Goal: Task Accomplishment & Management: Manage account settings

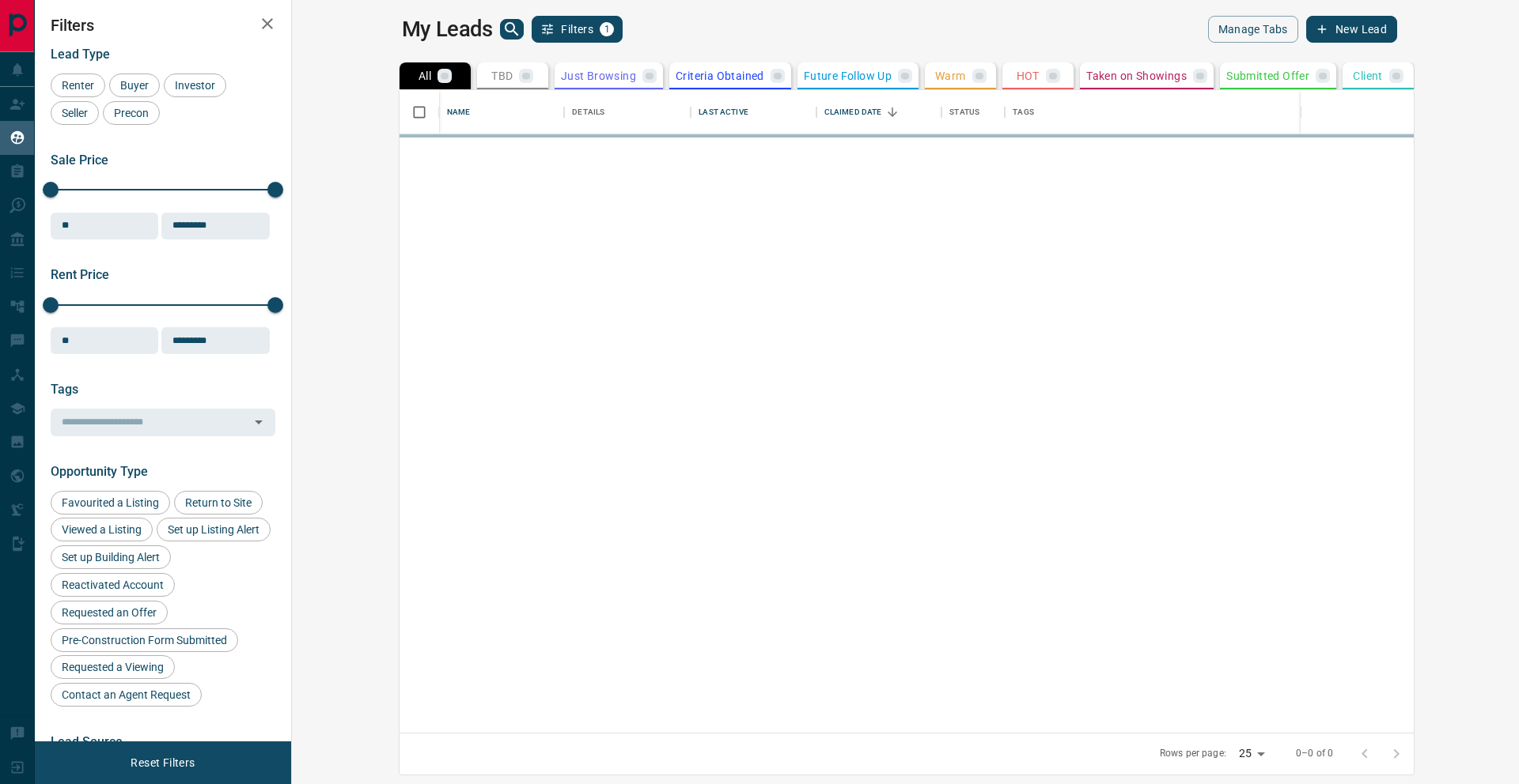
scroll to position [631, 1208]
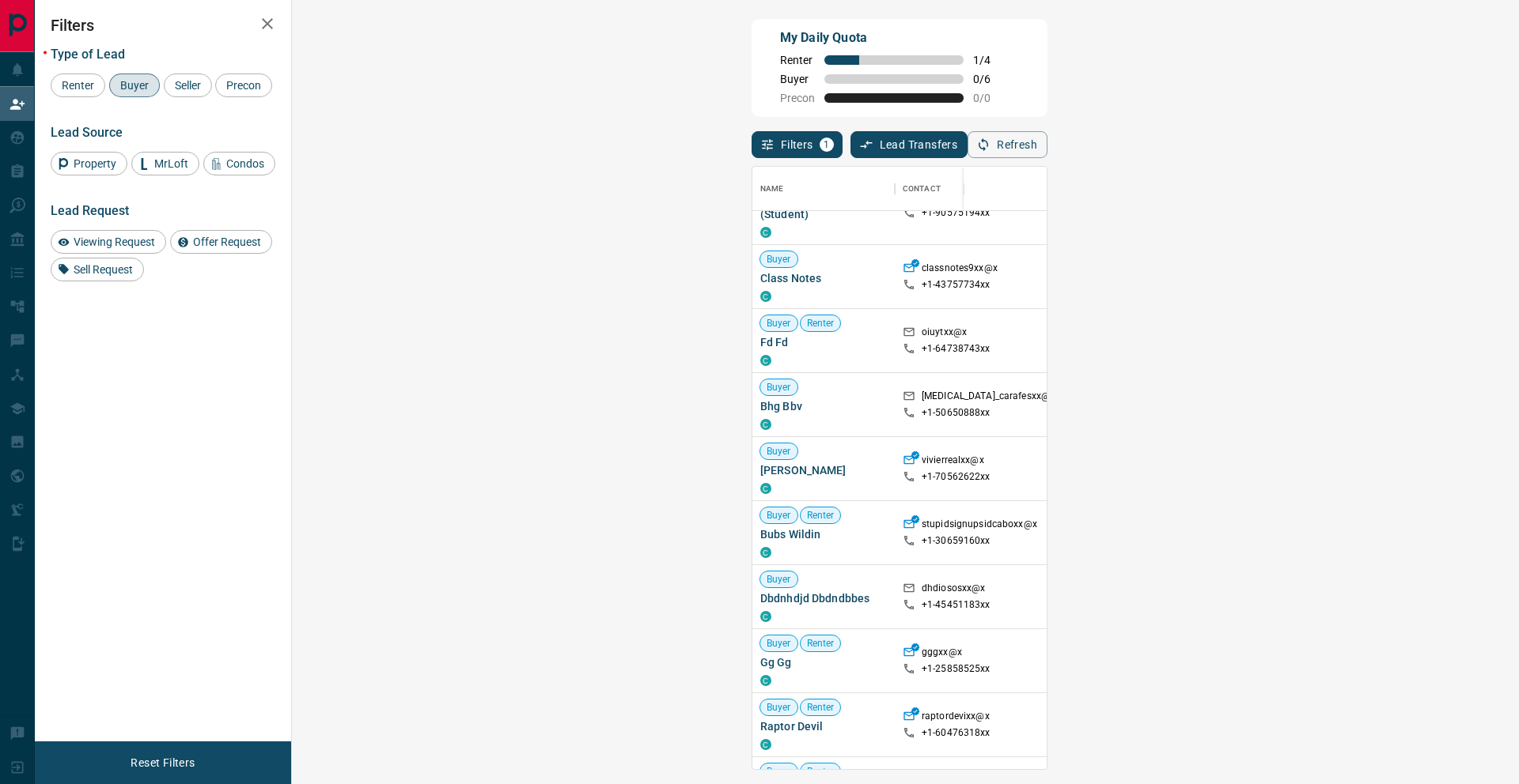
scroll to position [306, 0]
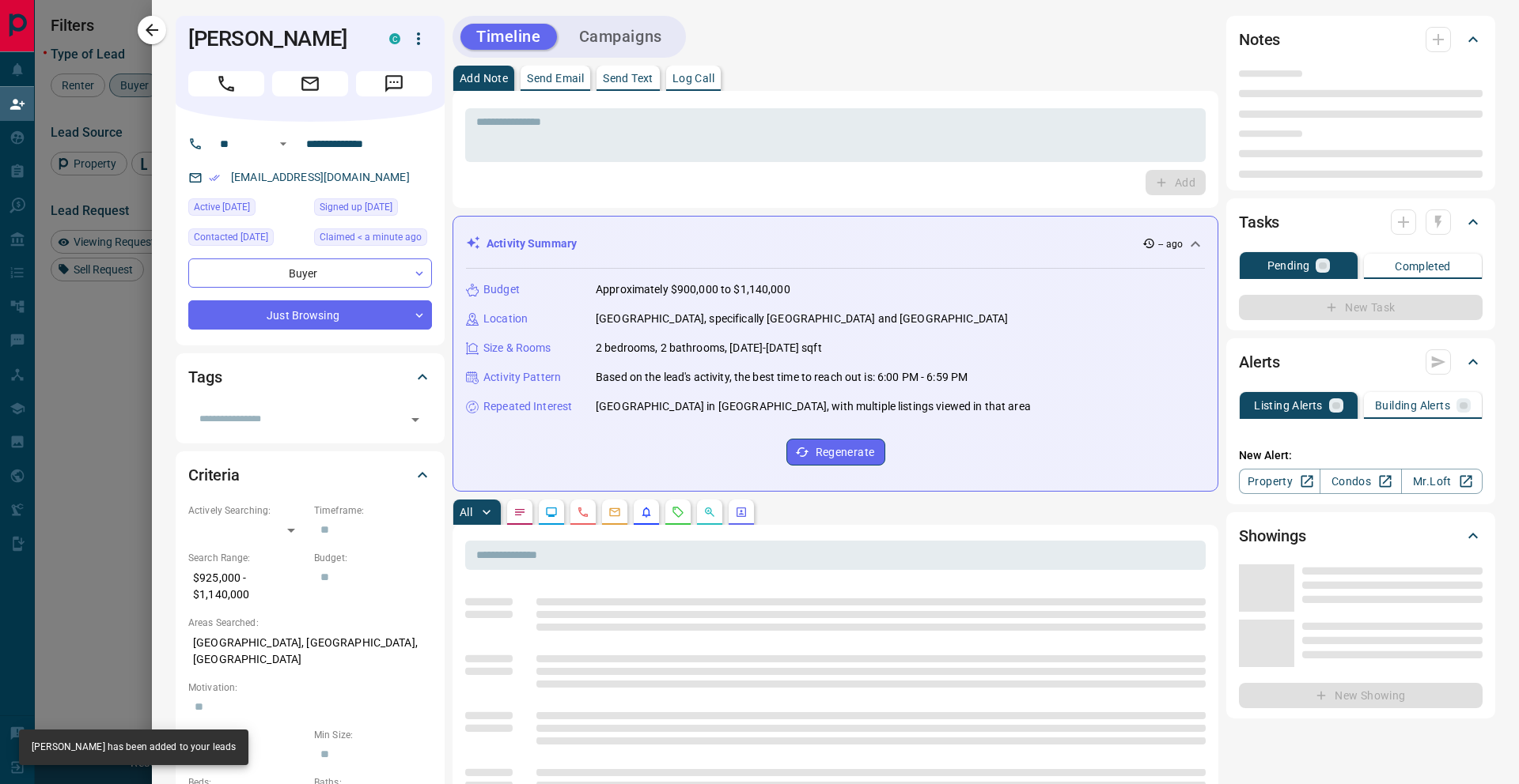
type input "**"
type input "**********"
type input "*"
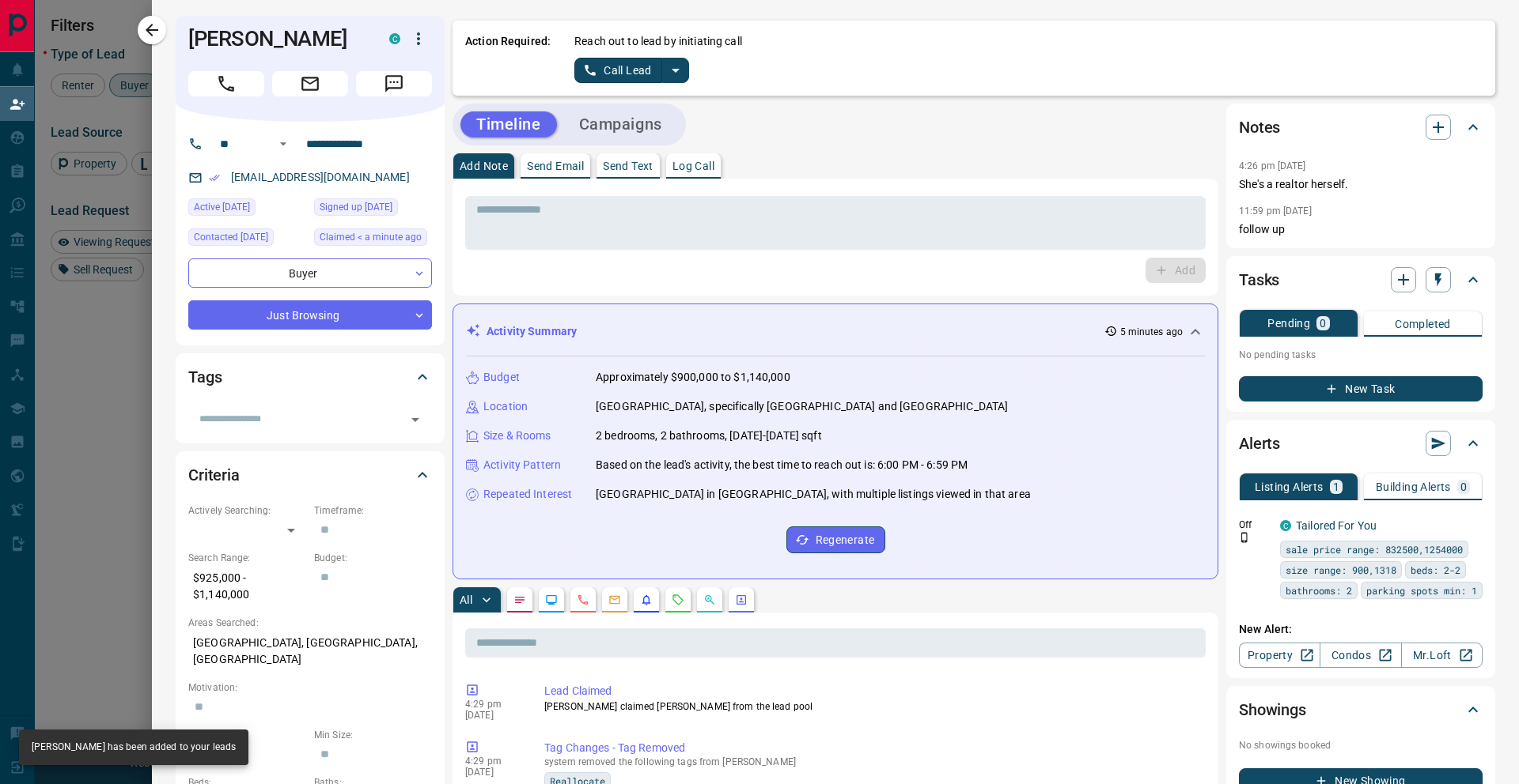
click at [674, 69] on icon "split button" at bounding box center [675, 71] width 8 height 4
click at [634, 128] on li "Log Manual Call" at bounding box center [630, 125] width 96 height 23
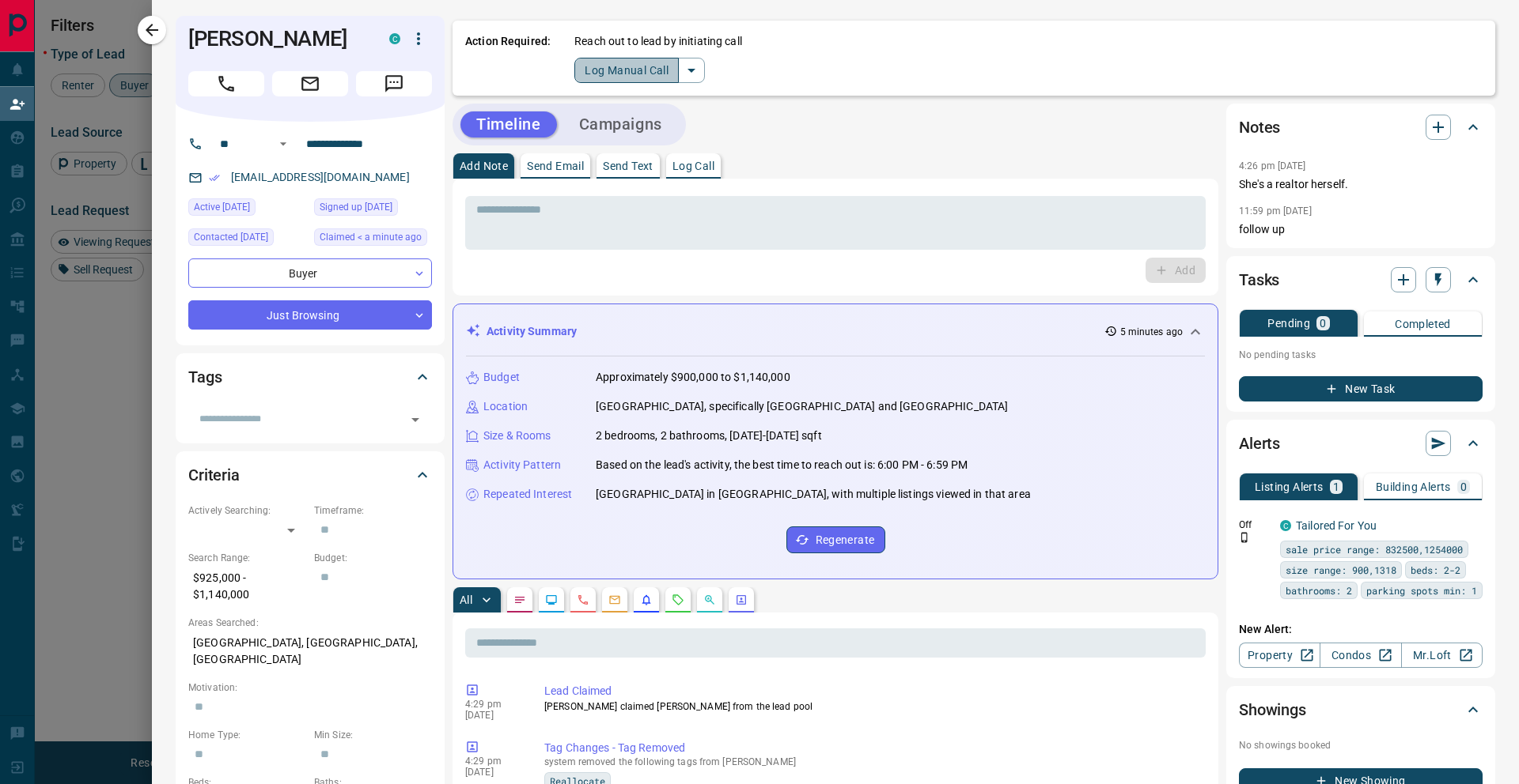
click at [628, 73] on button "Log Manual Call" at bounding box center [626, 70] width 104 height 25
click at [624, 69] on button "No" at bounding box center [619, 69] width 27 height 24
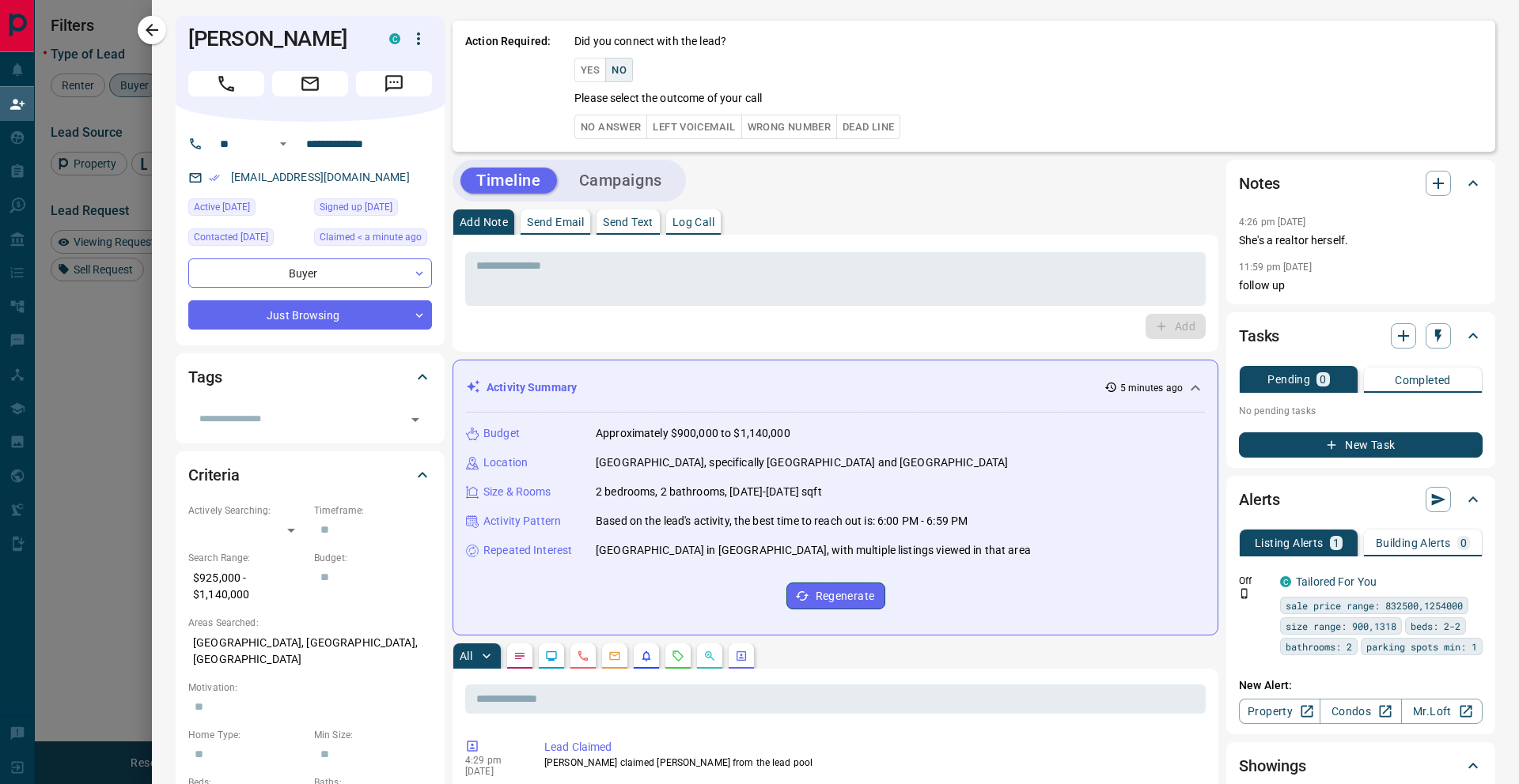
click at [603, 120] on button "No Answer" at bounding box center [610, 127] width 73 height 24
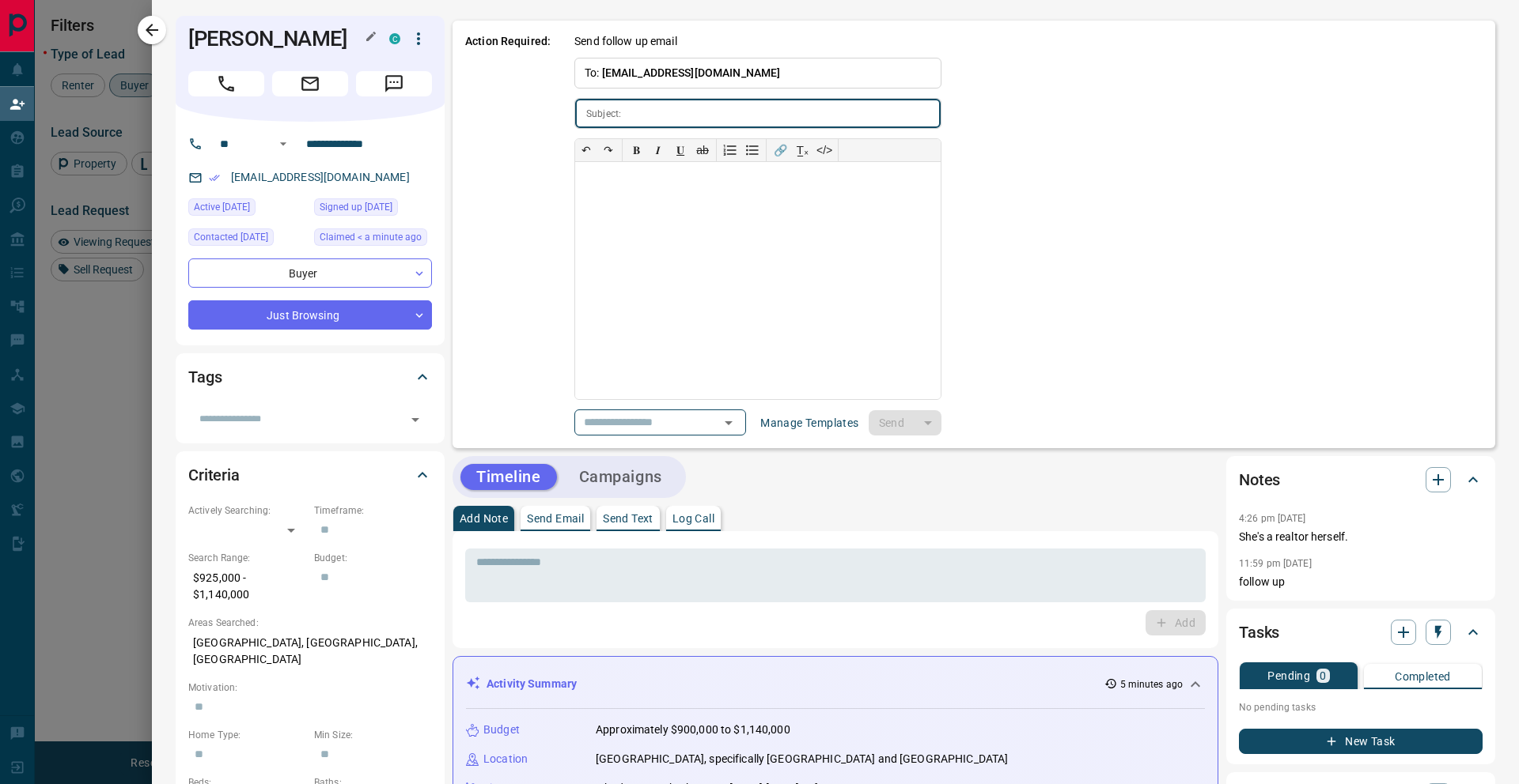
type input "**********"
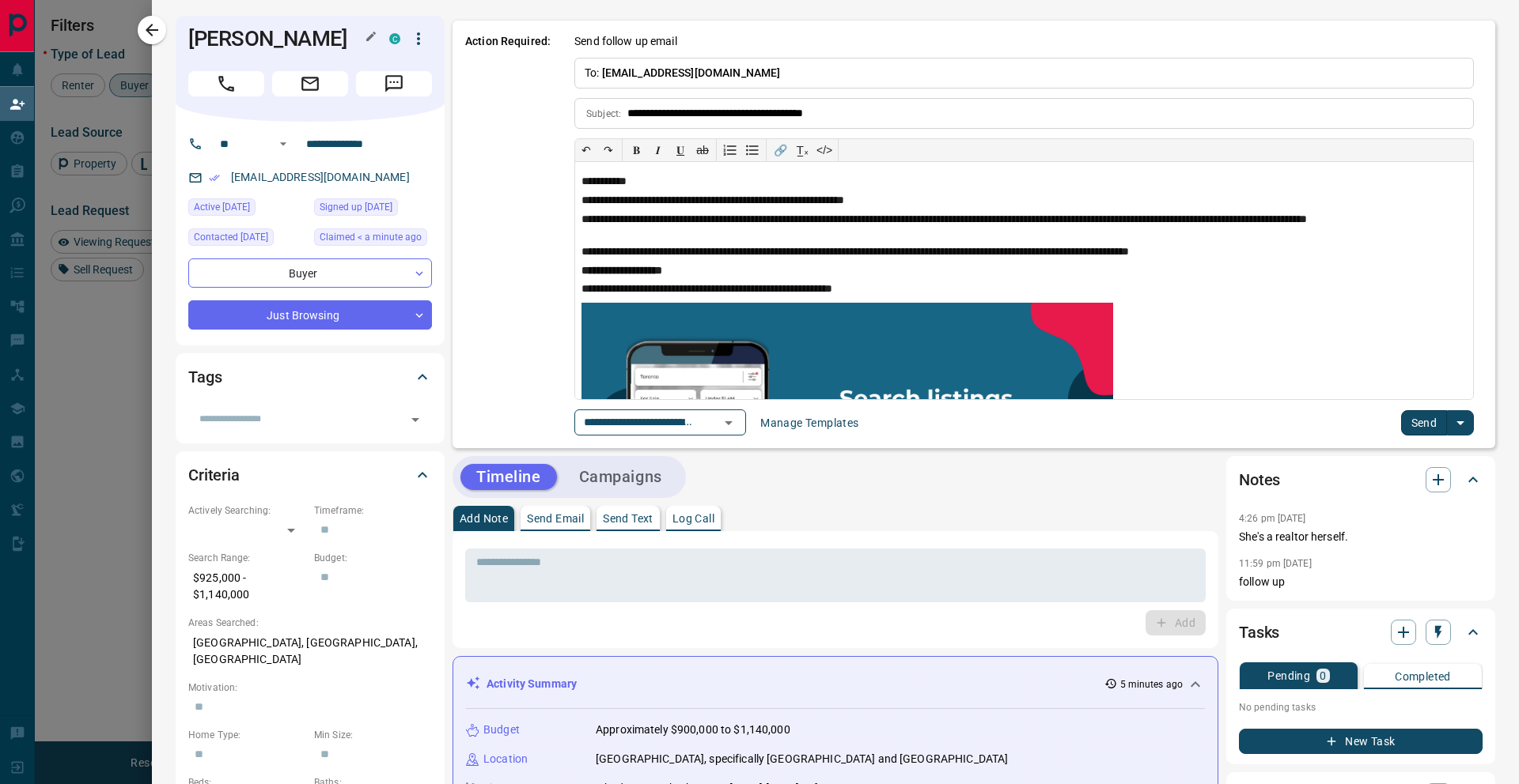
drag, startPoint x: 309, startPoint y: 42, endPoint x: 192, endPoint y: 39, distance: 117.0
click at [192, 39] on h1 "[PERSON_NAME]" at bounding box center [277, 39] width 177 height 25
copy h1 "[PERSON_NAME]"
click at [1408, 410] on button "Send" at bounding box center [1424, 423] width 47 height 25
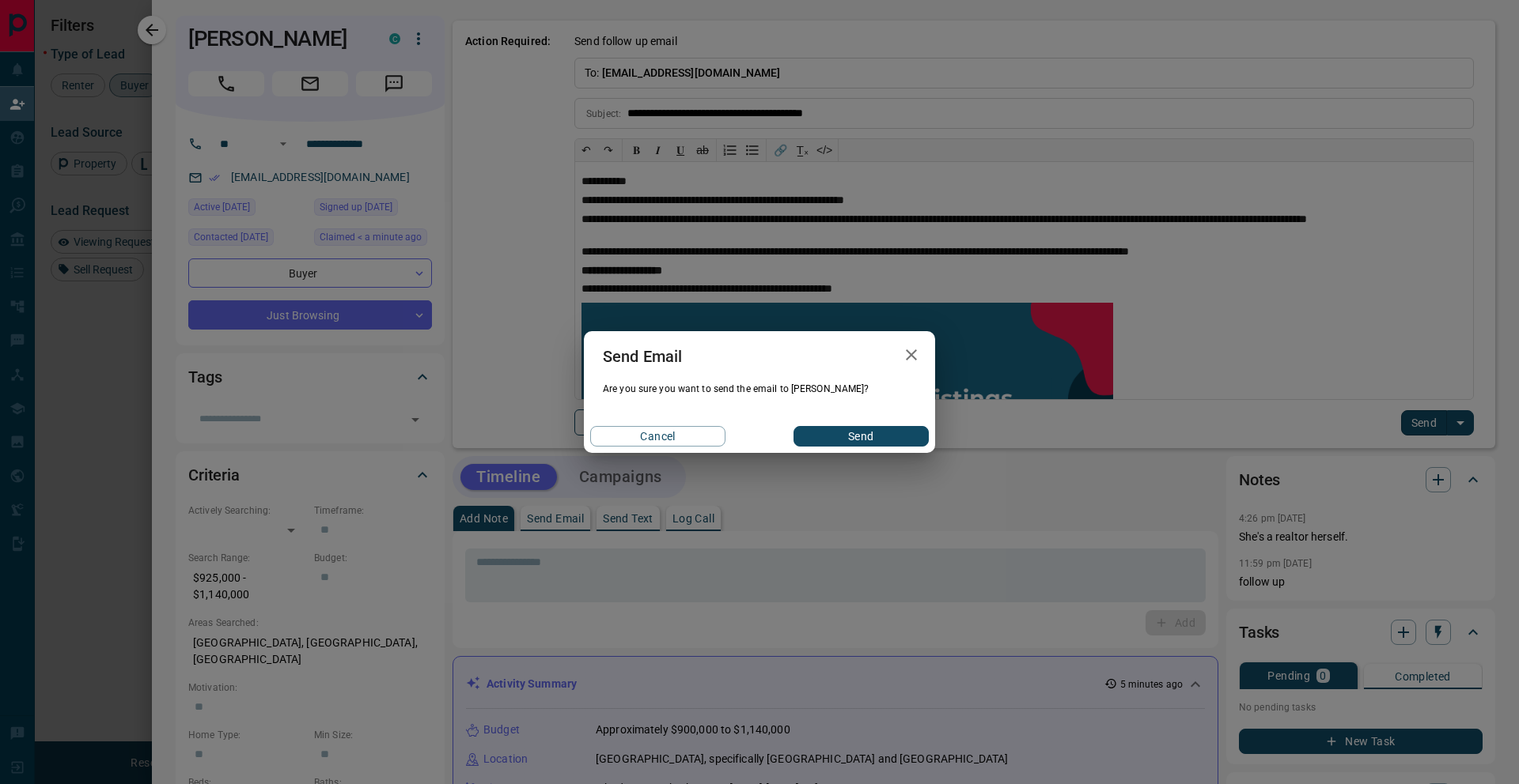
click at [834, 429] on button "Send" at bounding box center [860, 436] width 135 height 20
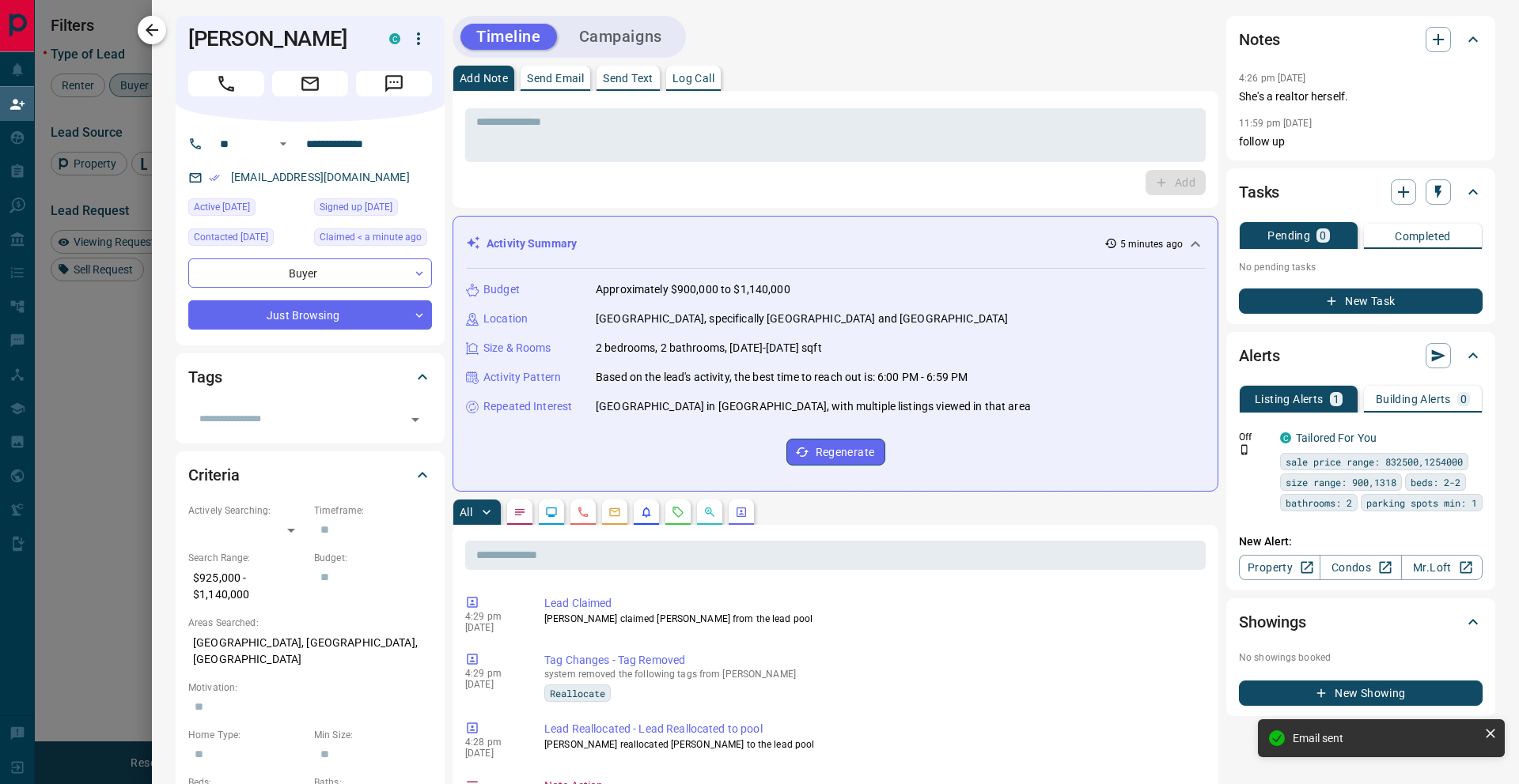
click at [158, 41] on button "button" at bounding box center [151, 29] width 28 height 28
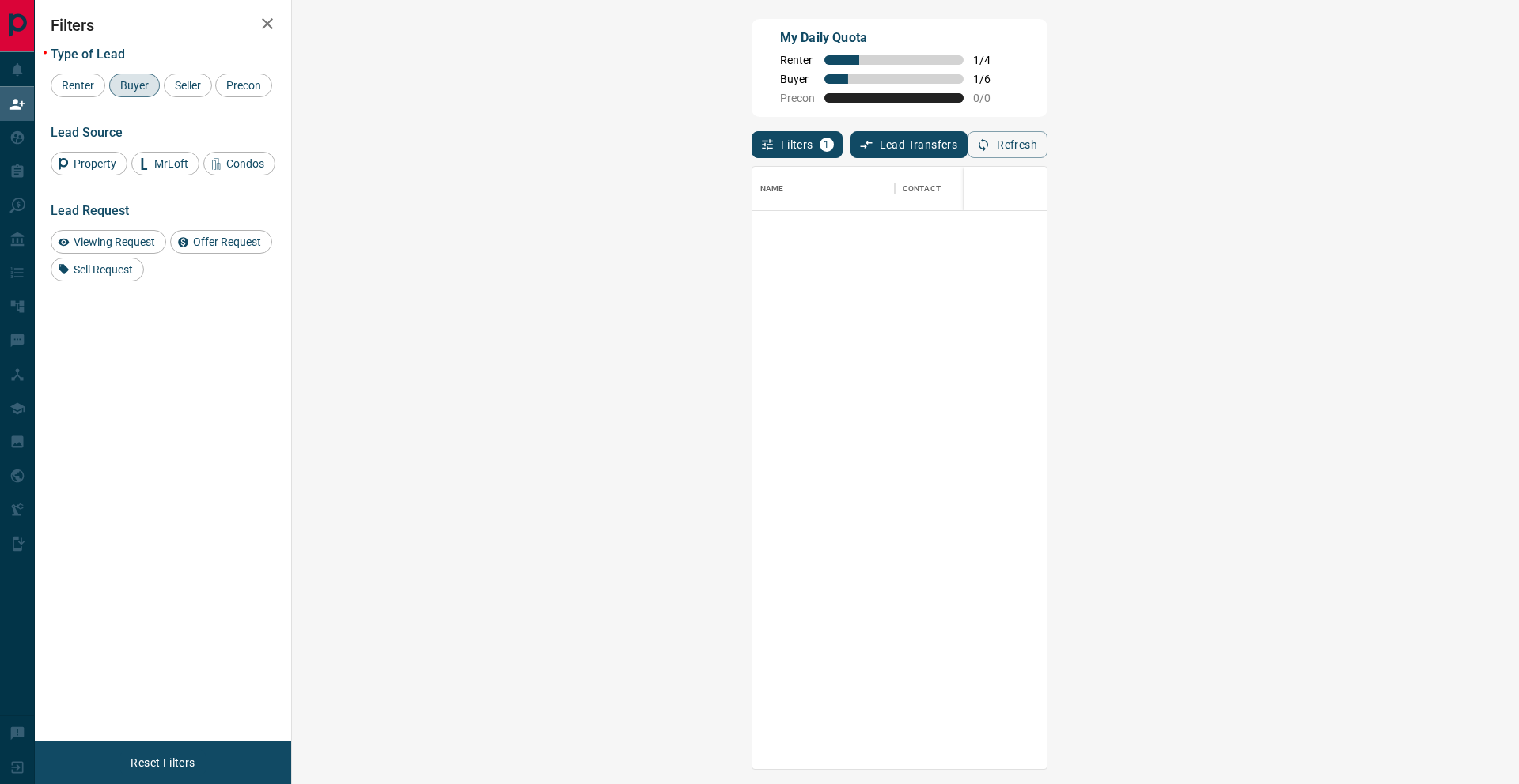
scroll to position [0, 0]
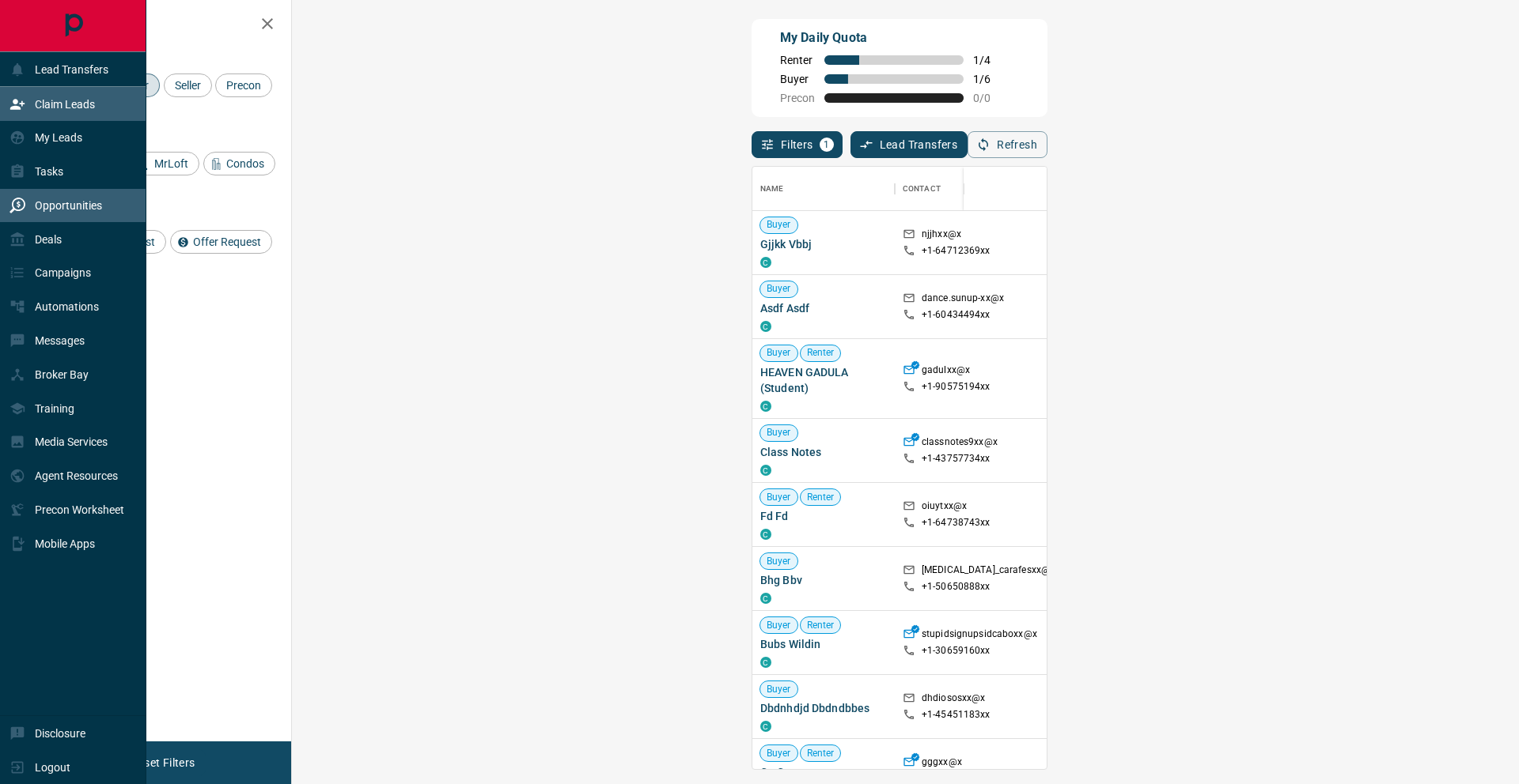
click at [44, 196] on div "Opportunities" at bounding box center [56, 205] width 93 height 26
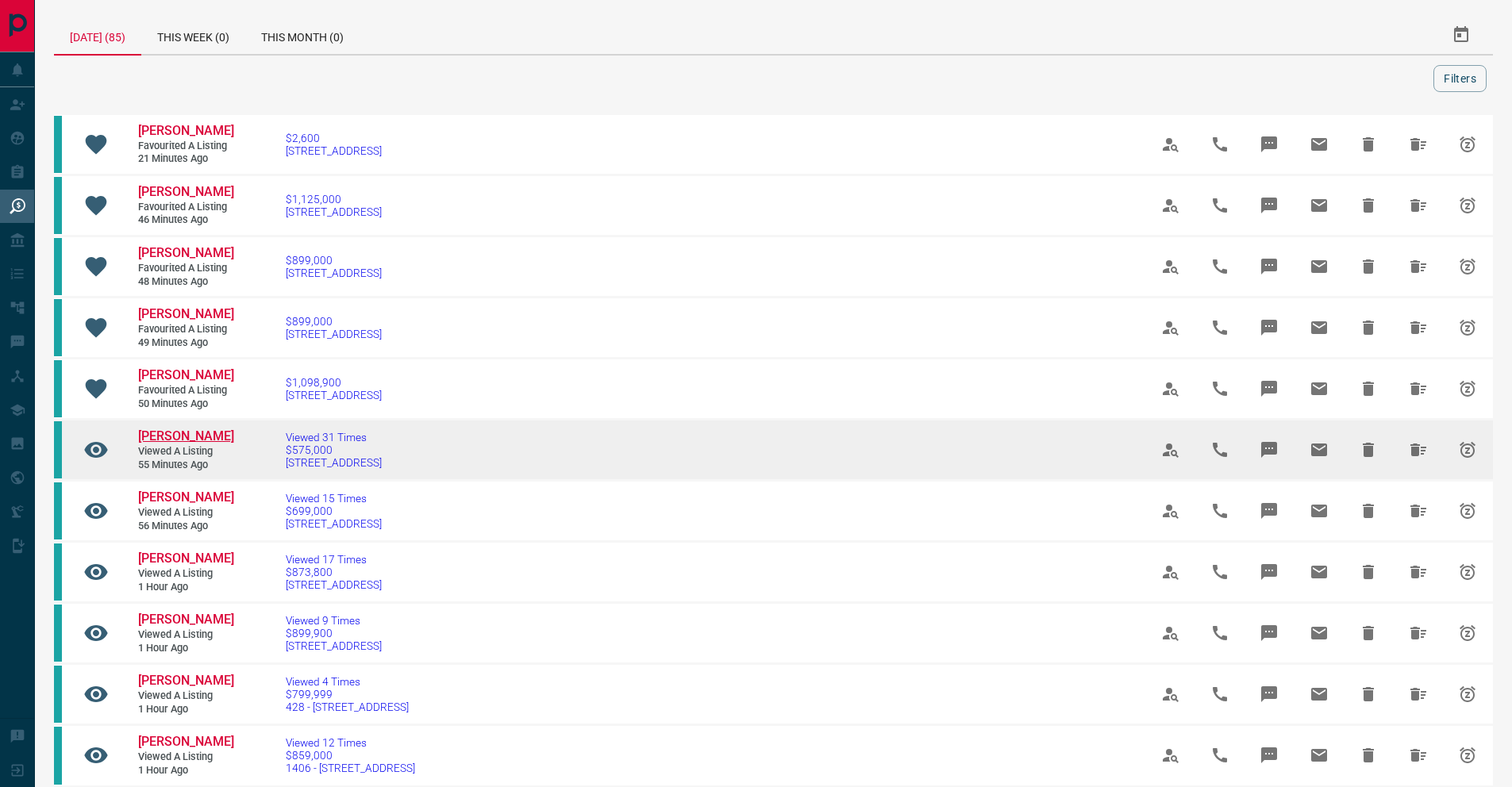
click at [156, 441] on span "[PERSON_NAME]" at bounding box center [186, 435] width 96 height 15
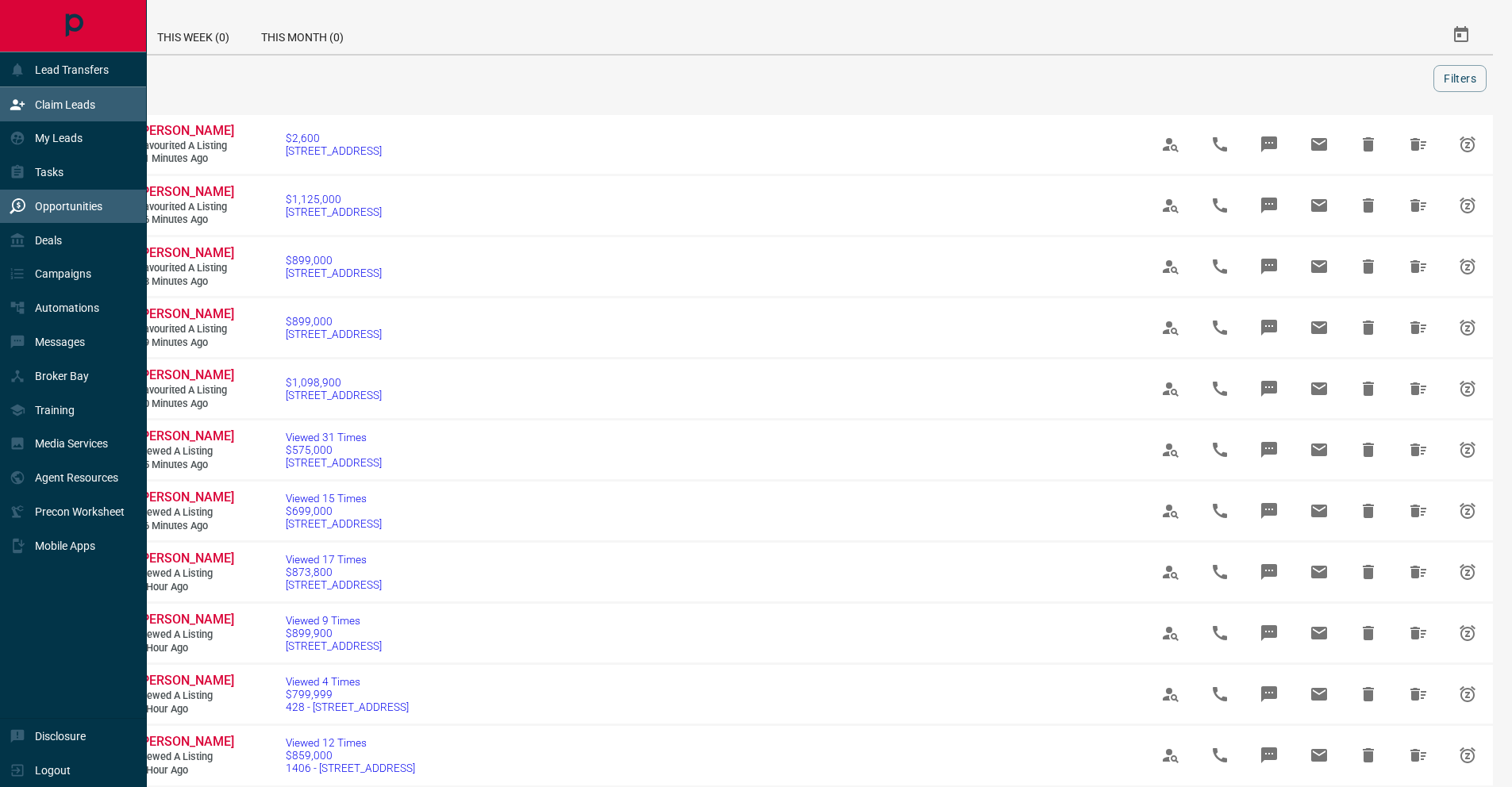
click at [22, 118] on div "Claim Leads" at bounding box center [73, 104] width 147 height 34
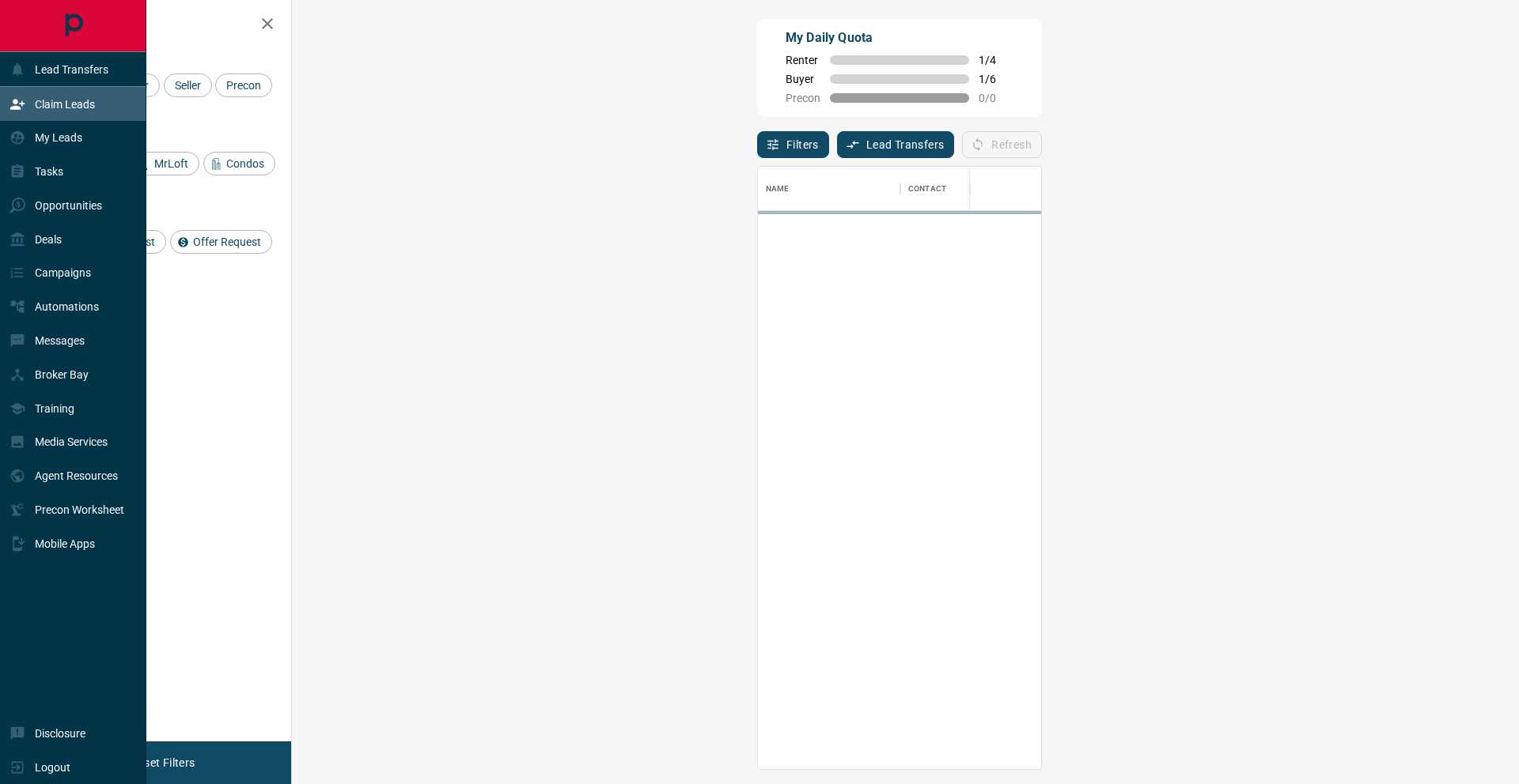
scroll to position [590, 1181]
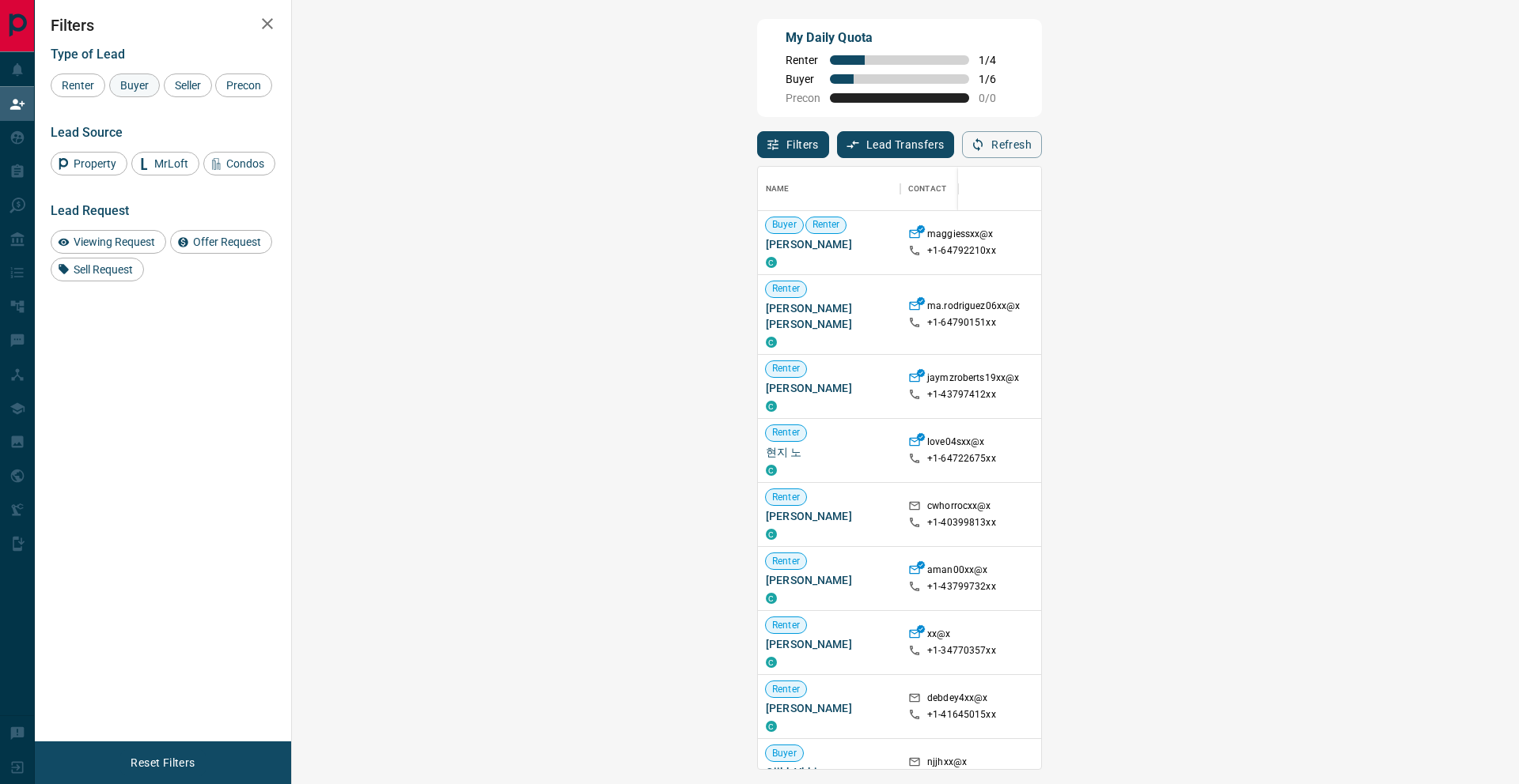
click at [138, 75] on div "Buyer" at bounding box center [134, 85] width 51 height 23
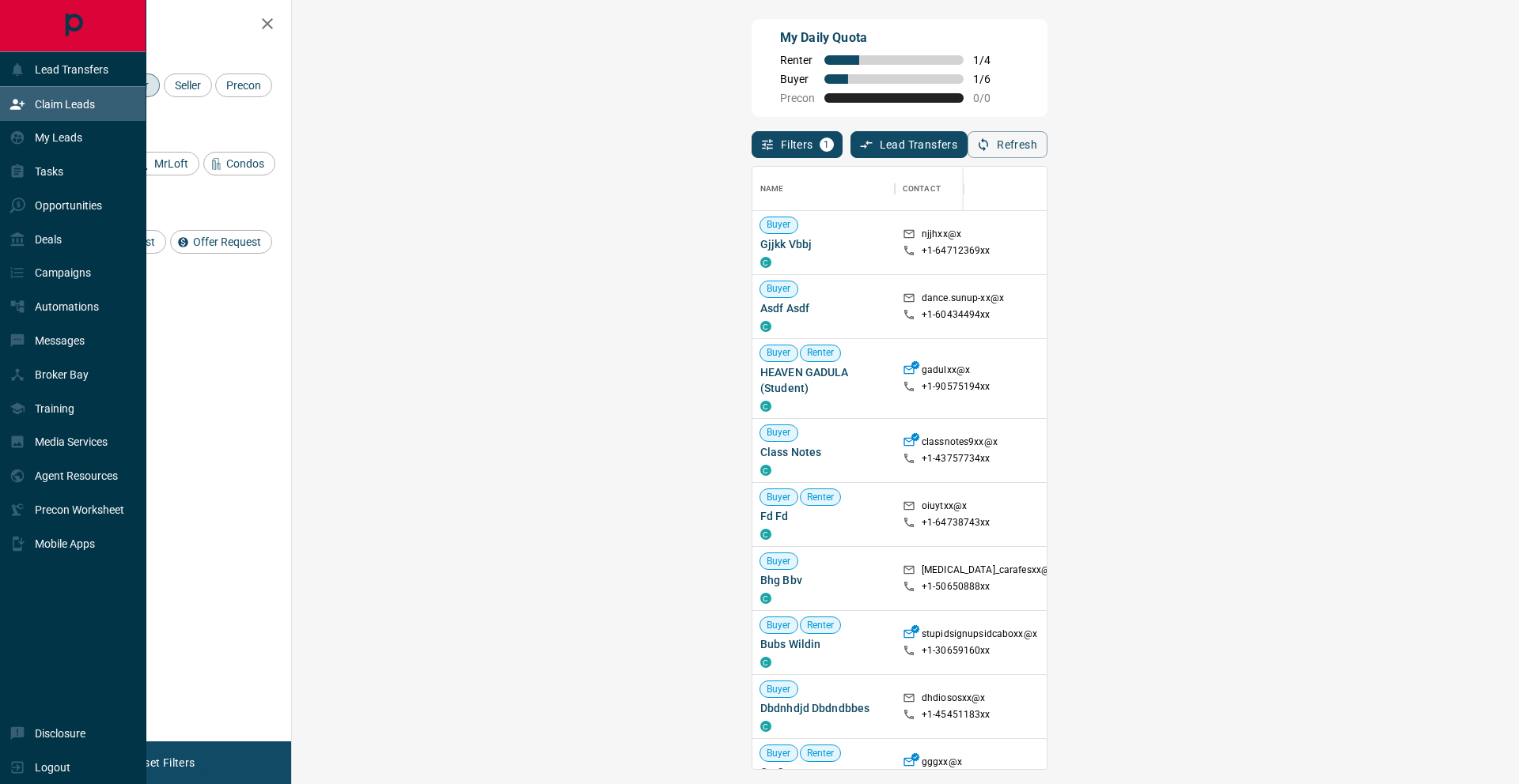
click at [60, 107] on p "Claim Leads" at bounding box center [65, 104] width 60 height 13
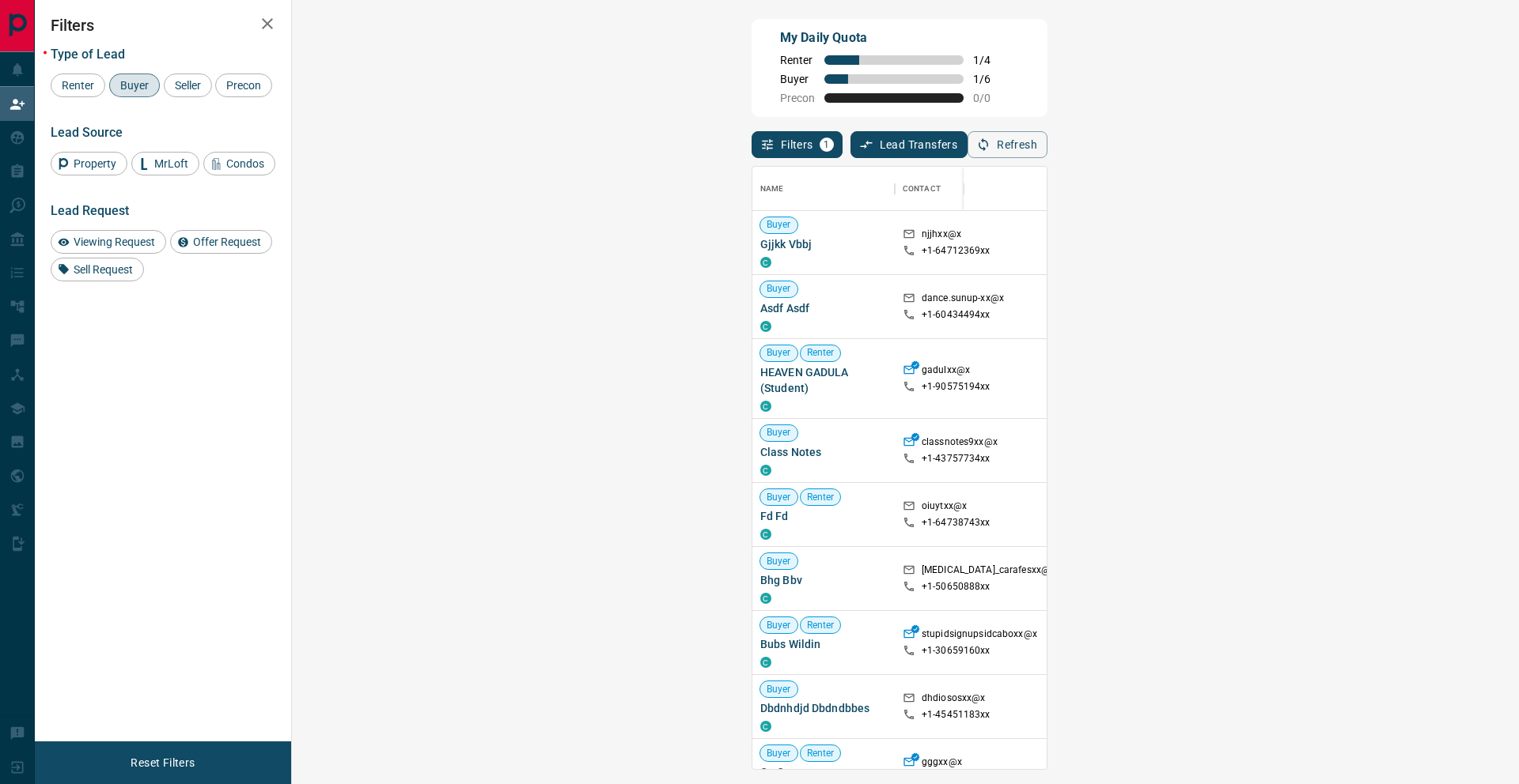
click at [1047, 142] on button "Refresh" at bounding box center [1007, 145] width 80 height 27
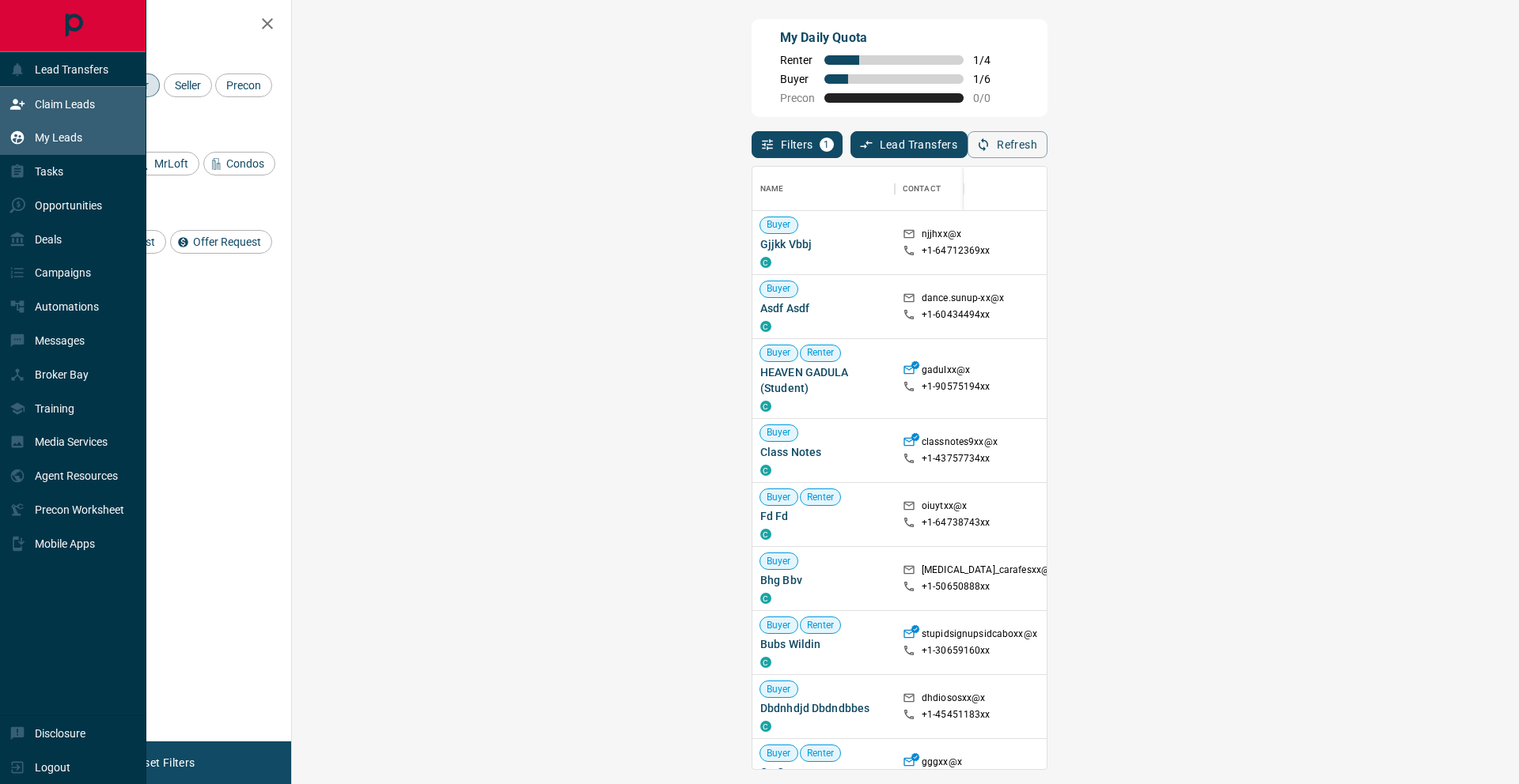
click at [38, 133] on p "My Leads" at bounding box center [58, 137] width 48 height 13
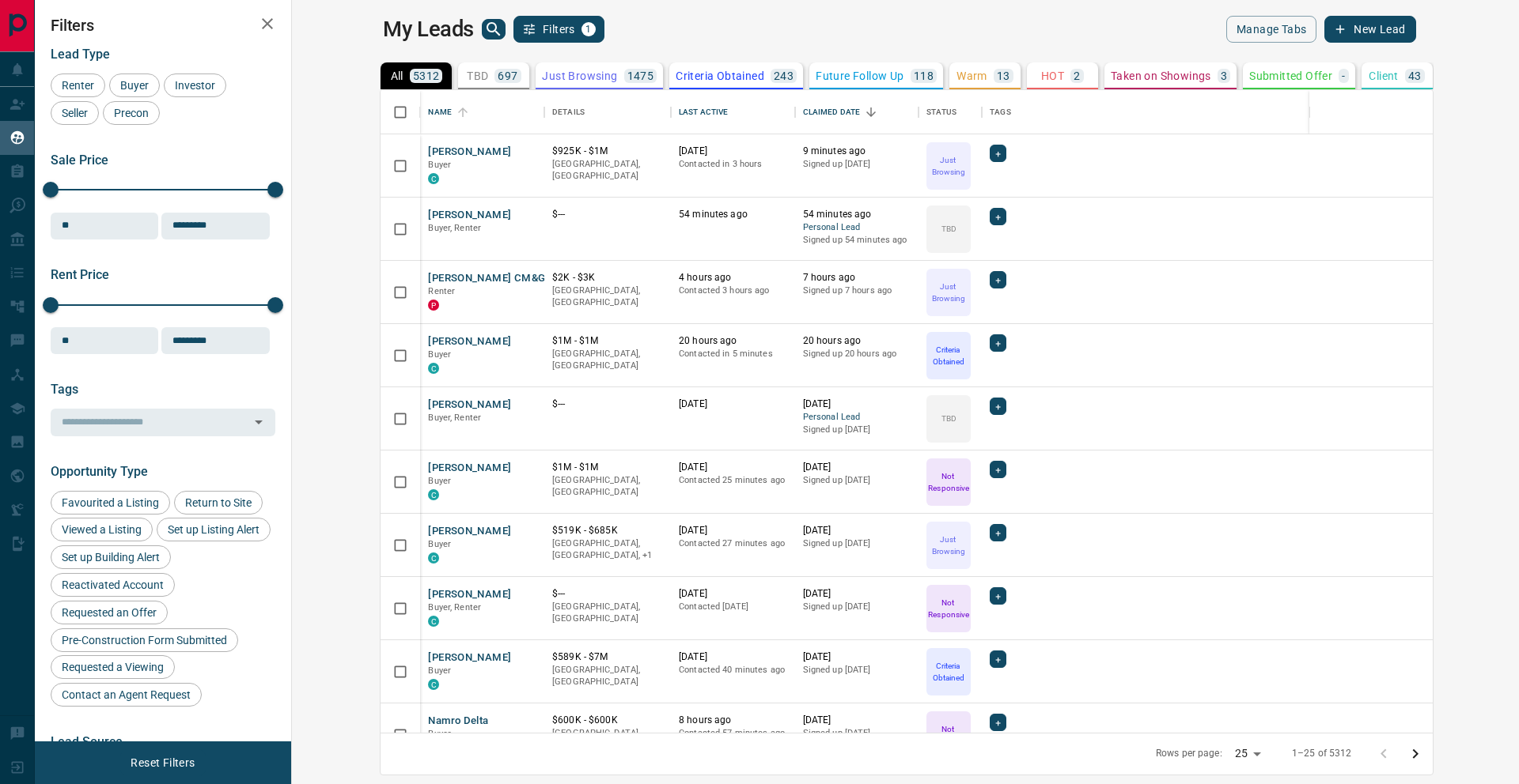
scroll to position [631, 1208]
click at [140, 86] on span "Buyer" at bounding box center [134, 85] width 40 height 13
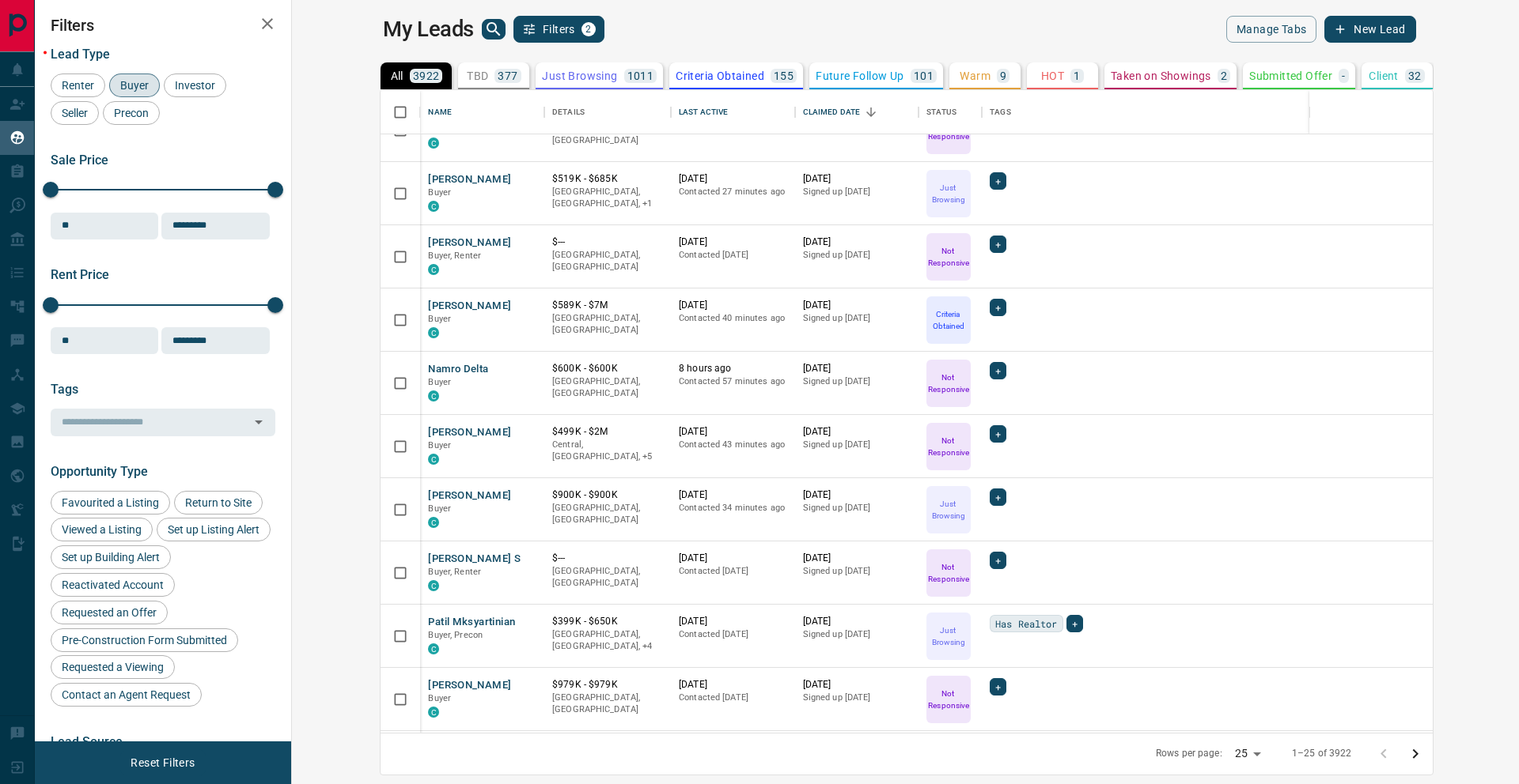
scroll to position [0, 0]
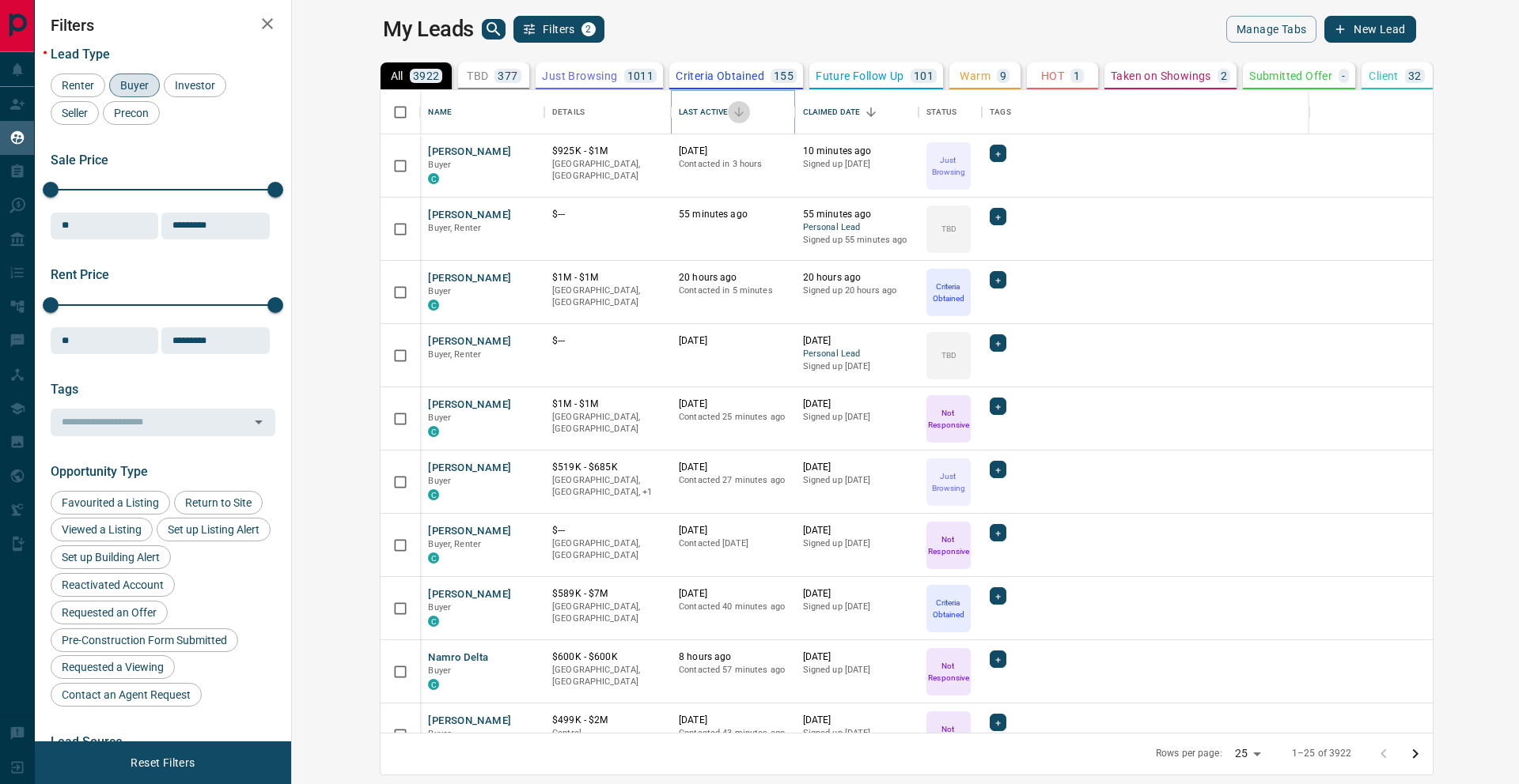
click at [732, 115] on icon "Sort" at bounding box center [739, 112] width 15 height 15
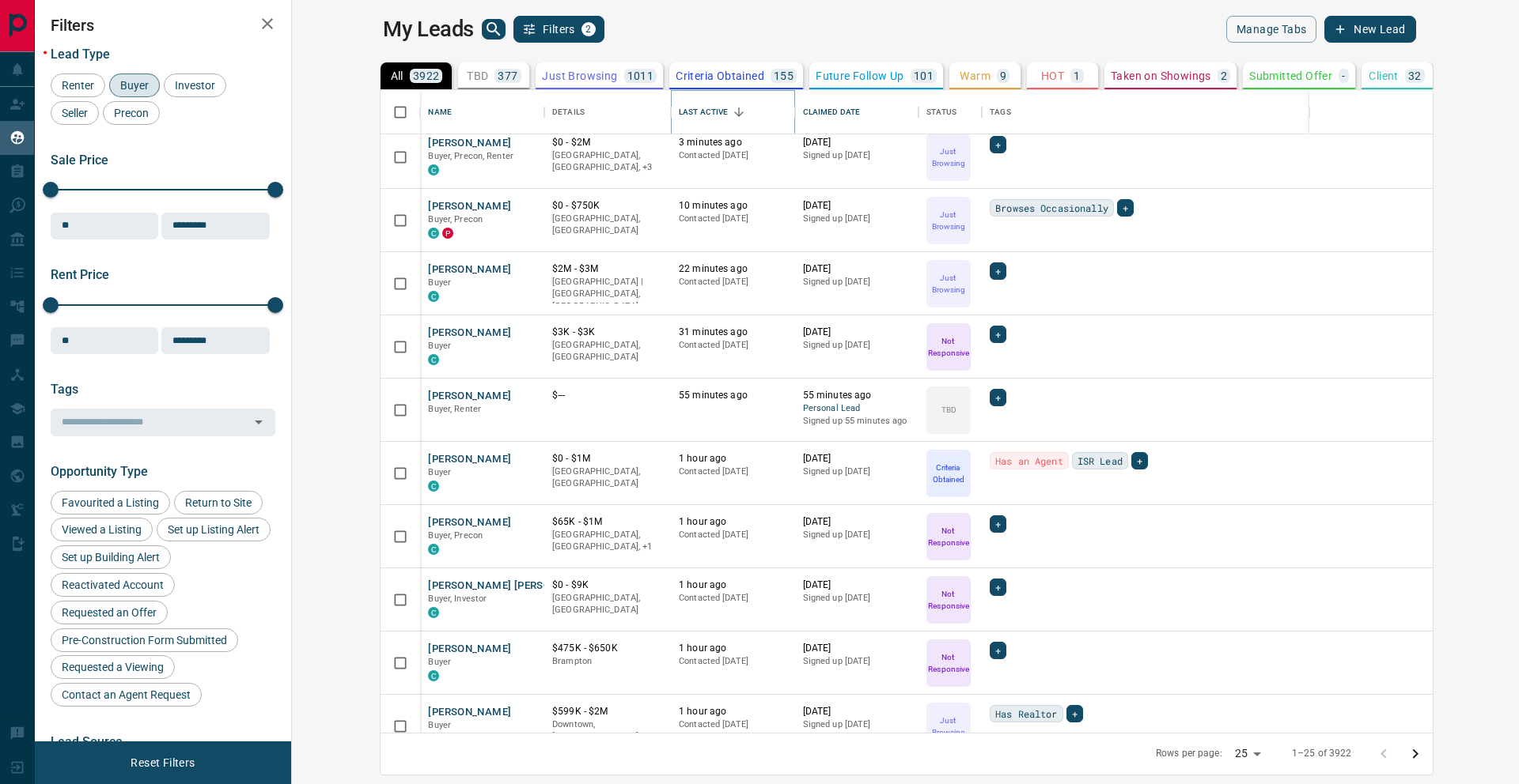
scroll to position [73, 0]
click at [428, 263] on button "[PERSON_NAME]" at bounding box center [469, 268] width 83 height 15
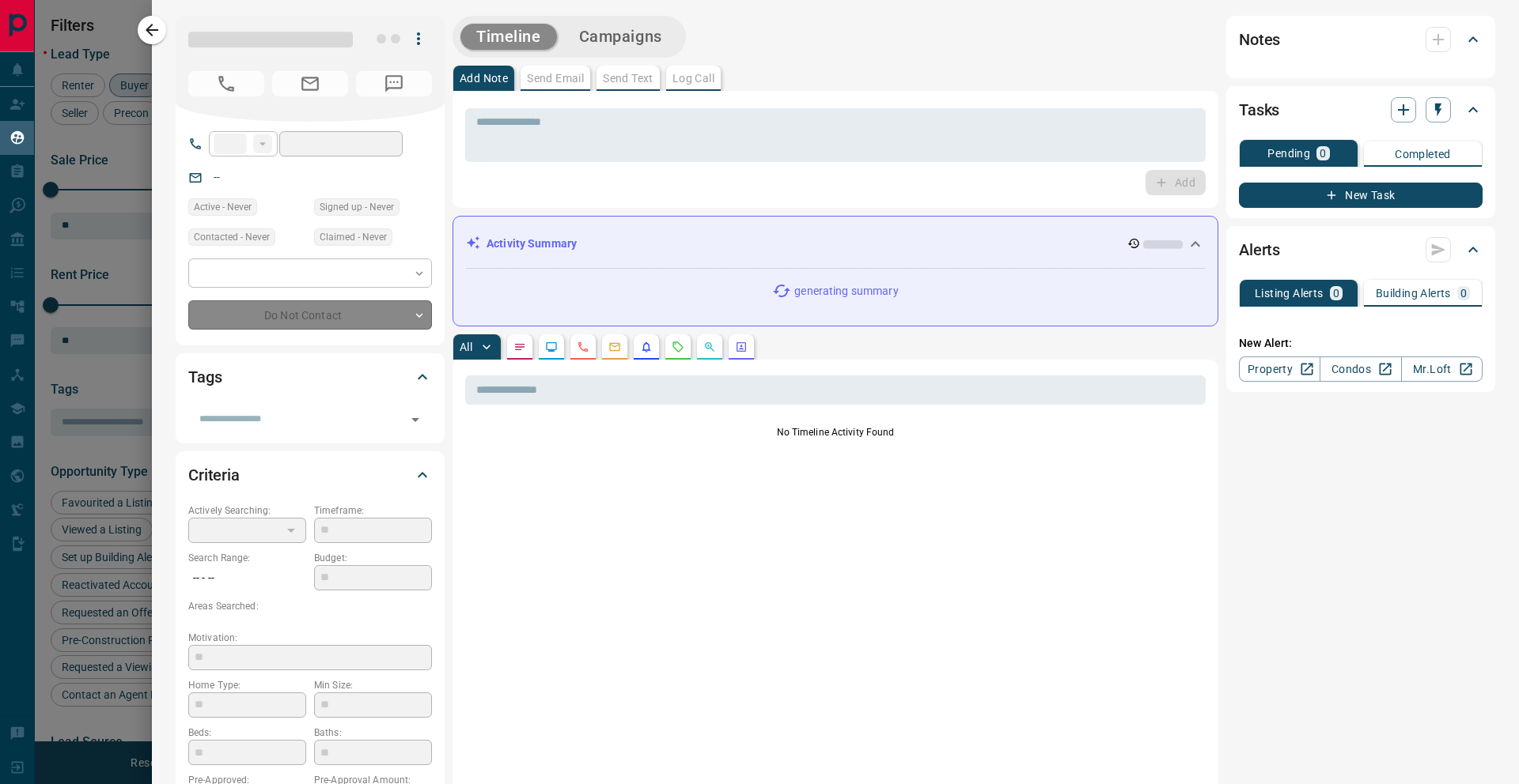
type input "**"
type input "**********"
type input "*"
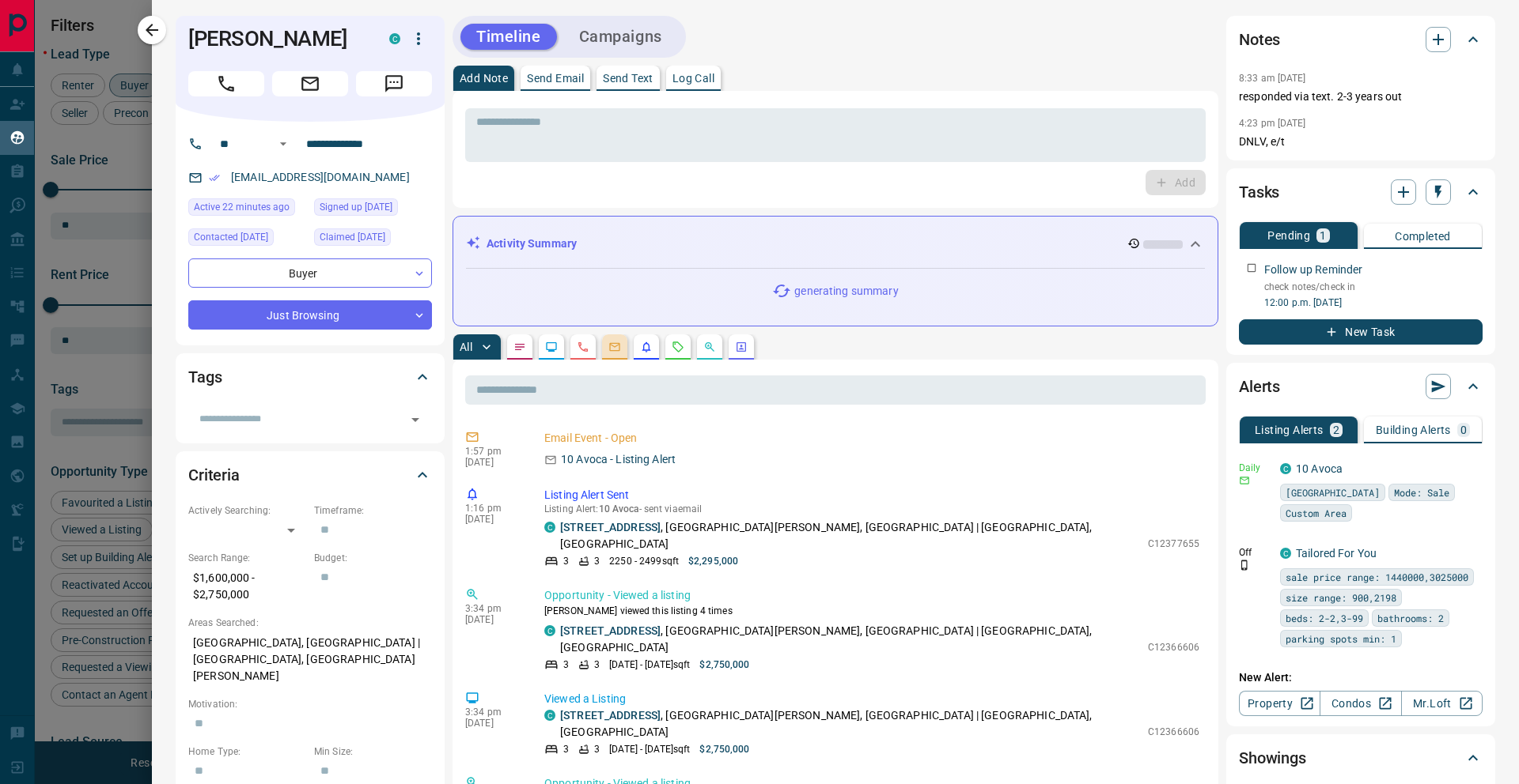
click at [611, 348] on icon "Emails" at bounding box center [614, 347] width 13 height 13
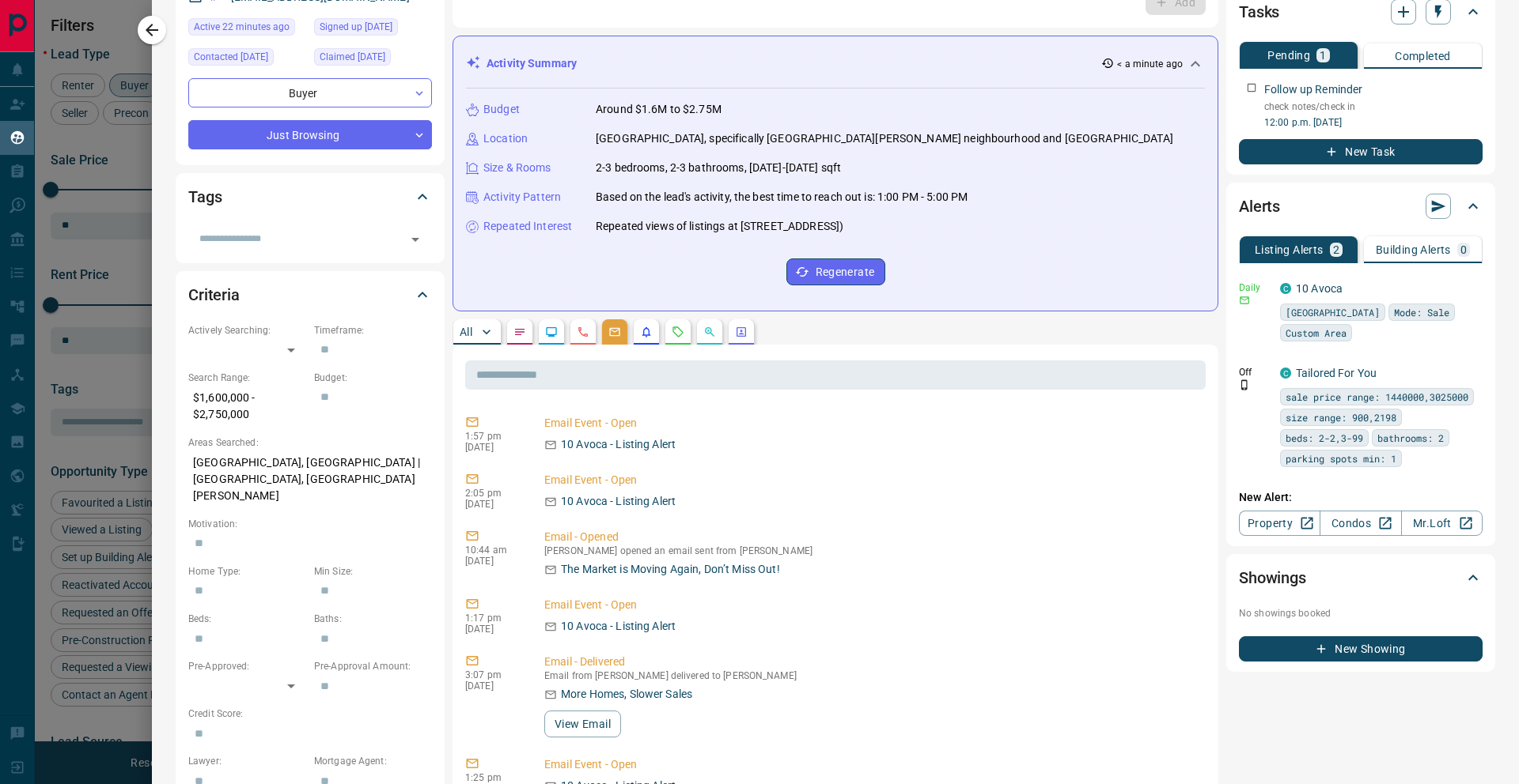
scroll to position [0, 0]
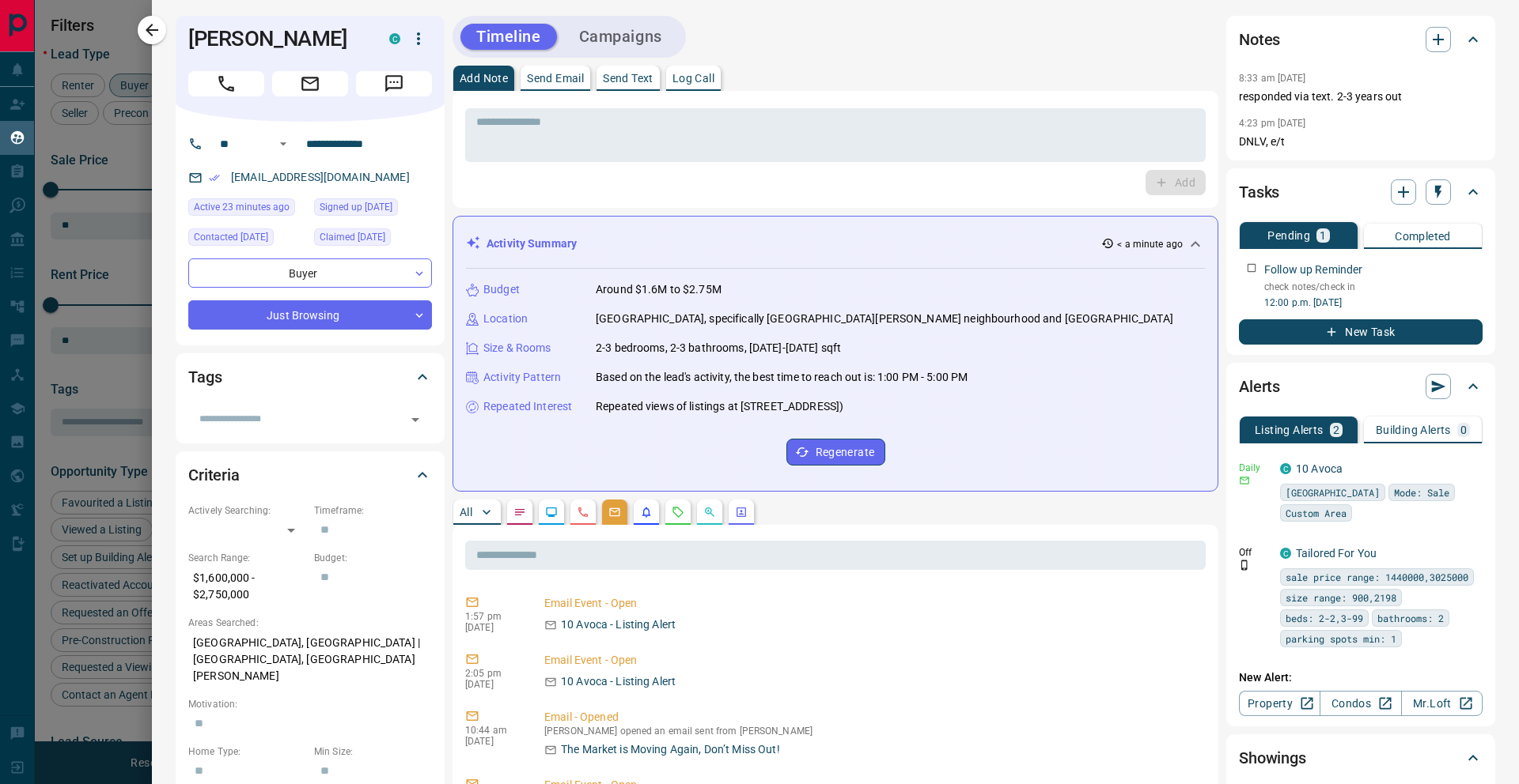
click at [154, 32] on icon "button" at bounding box center [151, 29] width 19 height 19
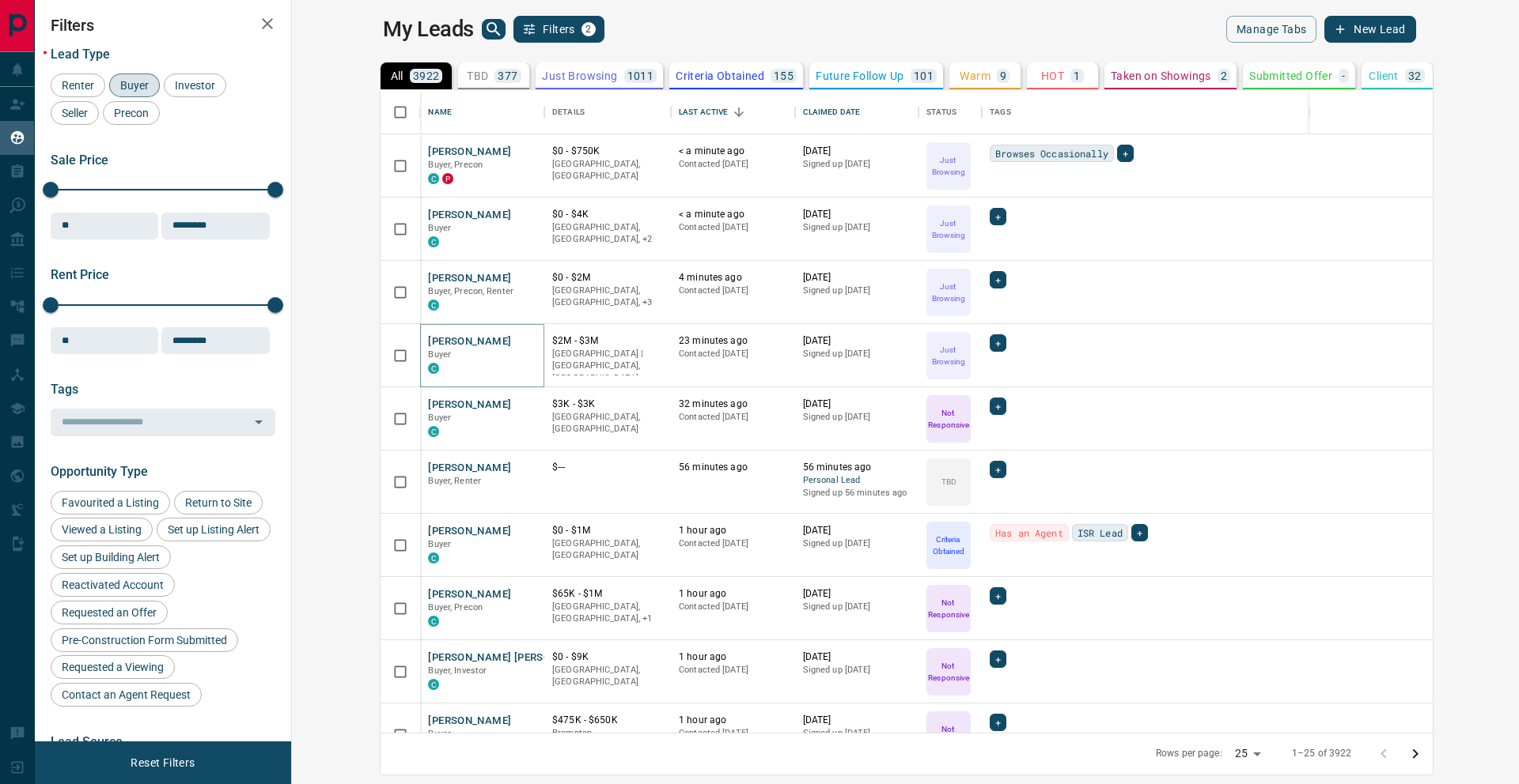
scroll to position [32, 0]
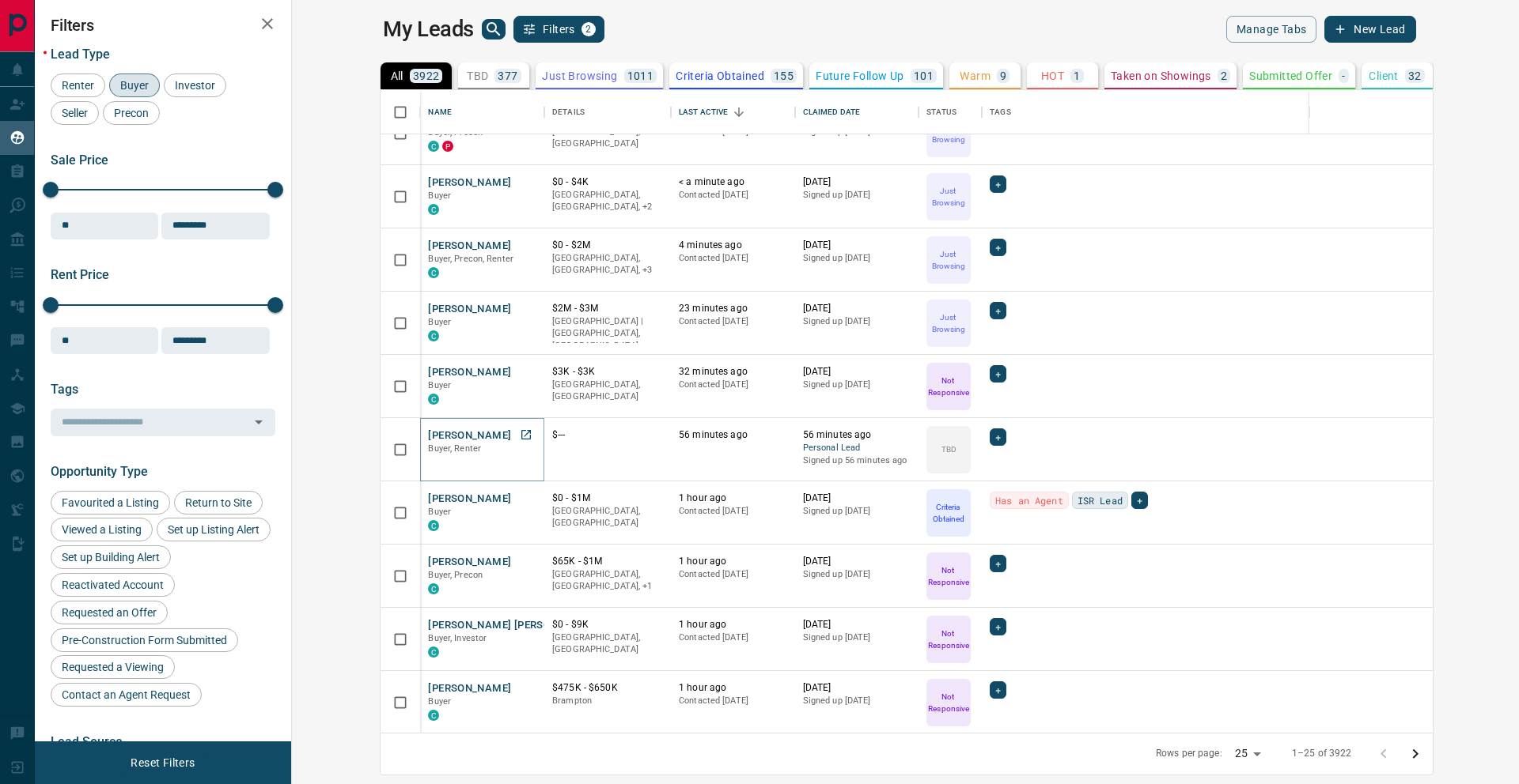
click at [428, 440] on button "[PERSON_NAME]" at bounding box center [469, 435] width 83 height 15
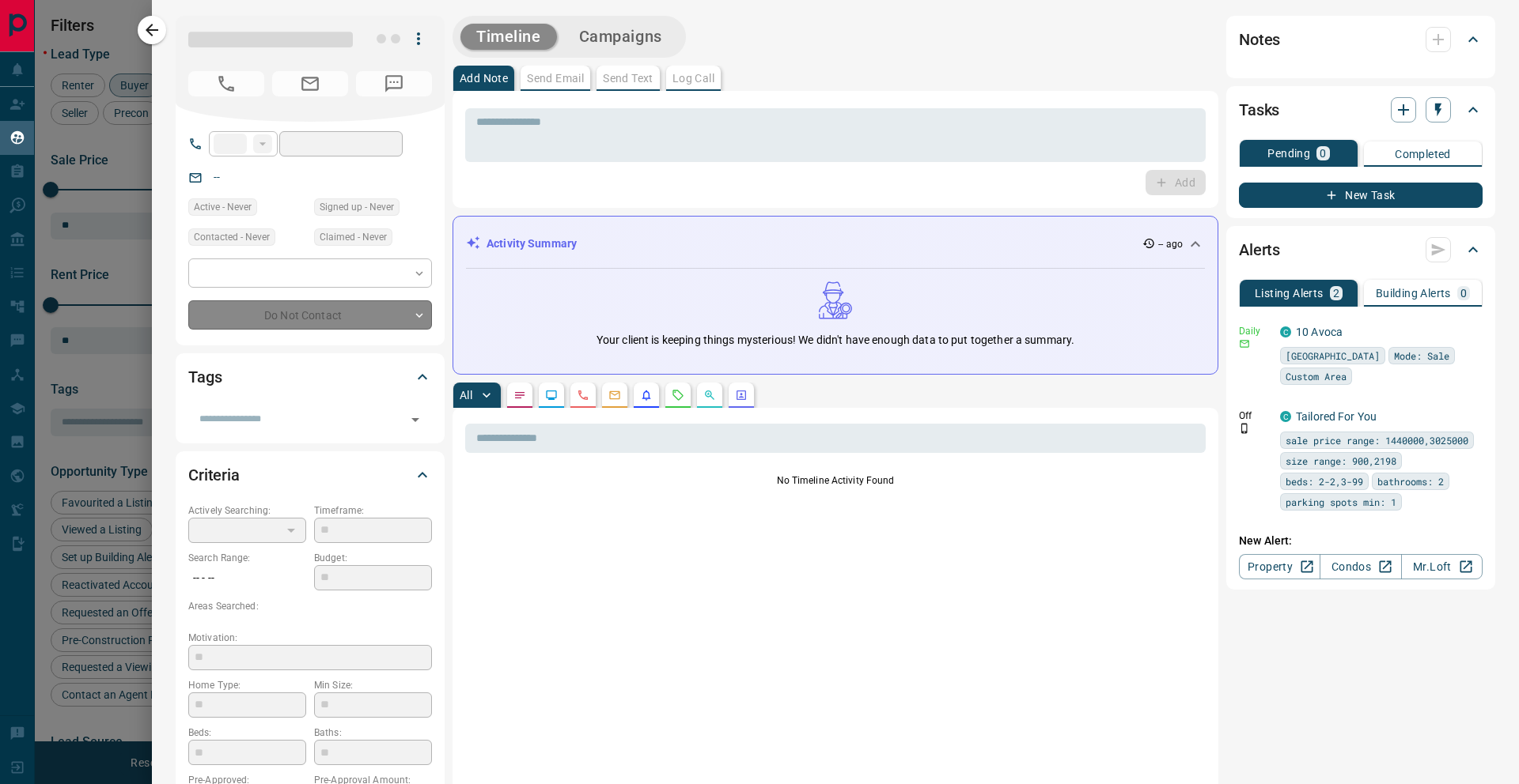
type input "**"
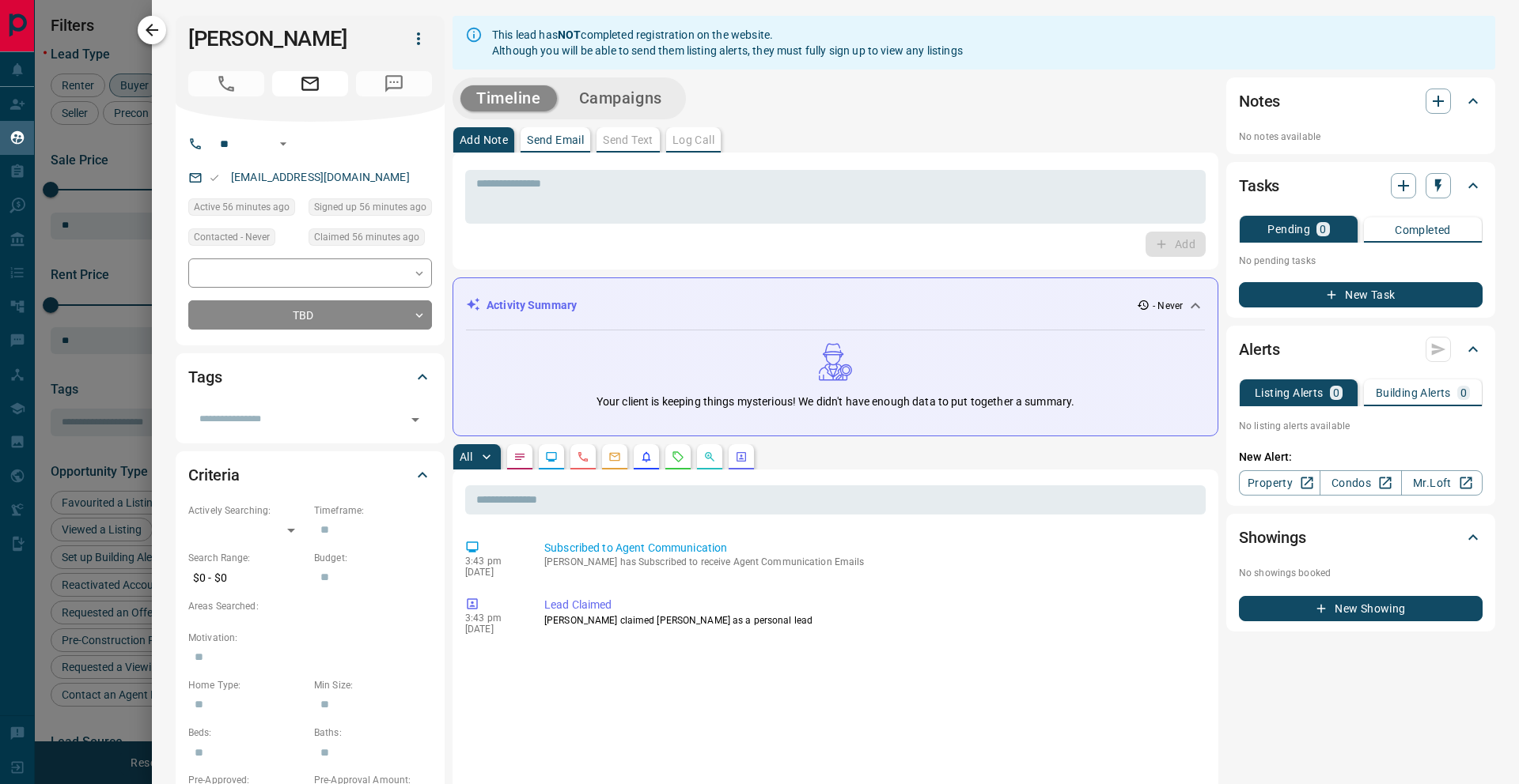
click at [153, 33] on icon "button" at bounding box center [151, 29] width 19 height 19
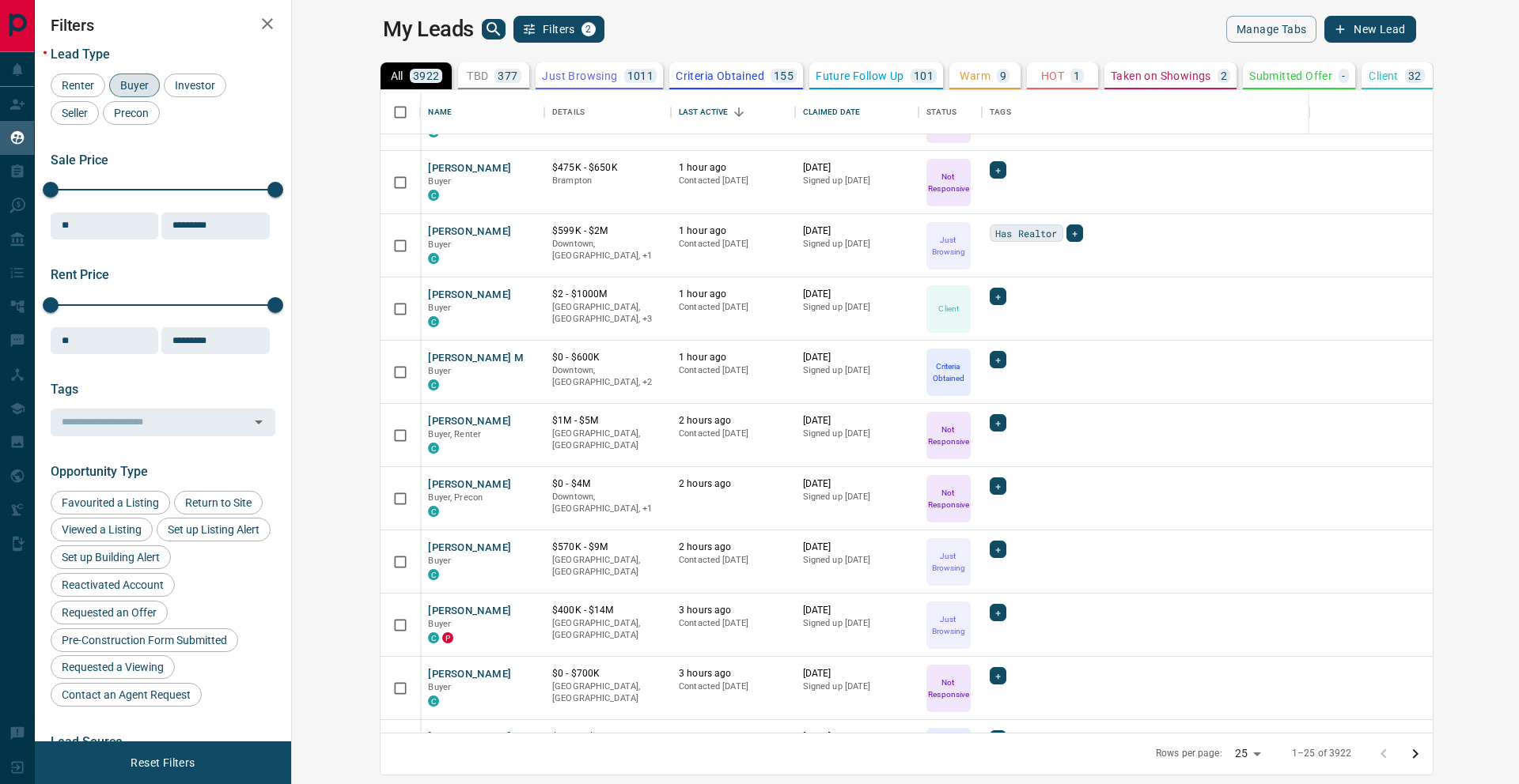
scroll to position [553, 0]
click at [428, 296] on button "[PERSON_NAME]" at bounding box center [469, 294] width 83 height 15
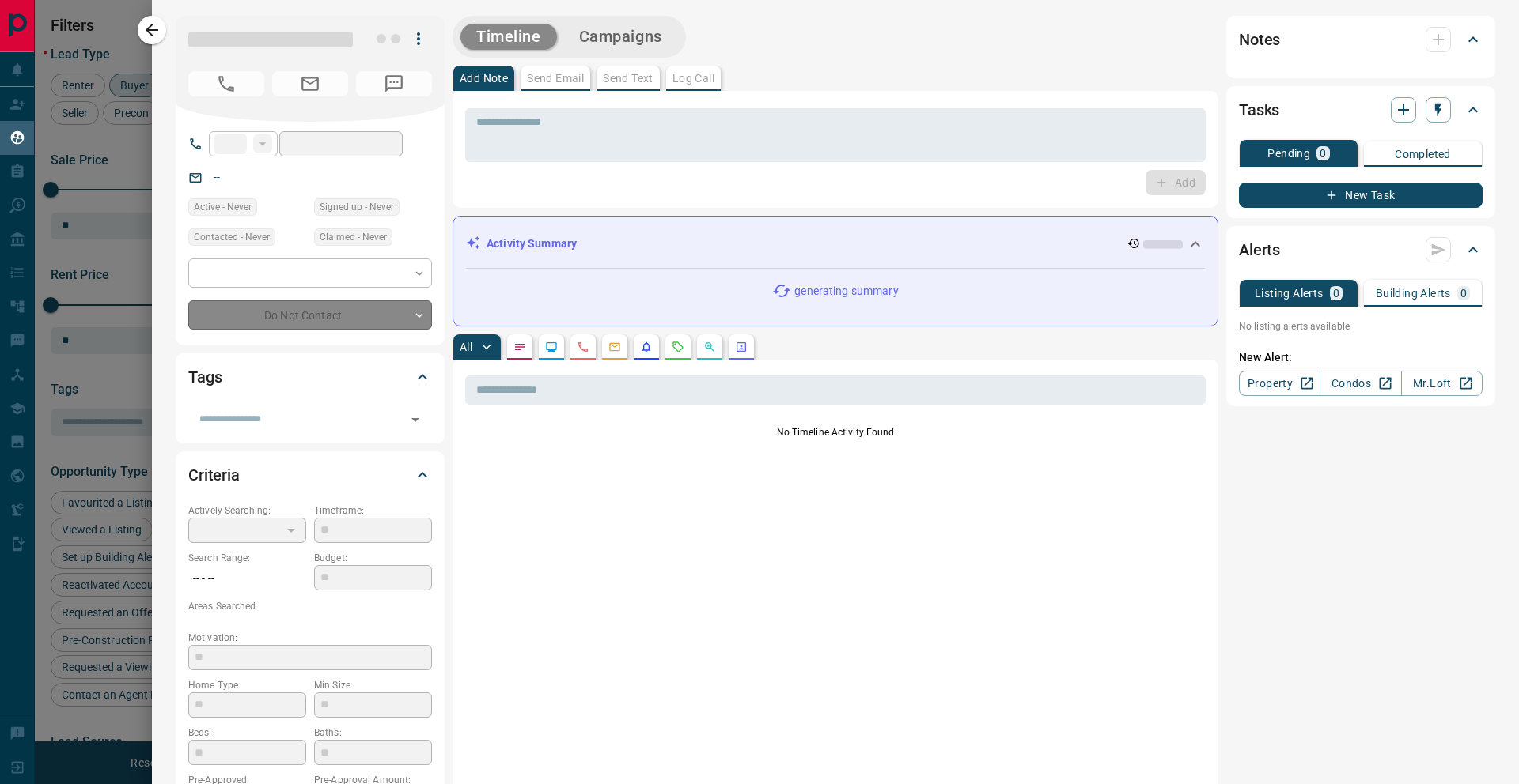
type input "**"
type input "**********"
type input "**"
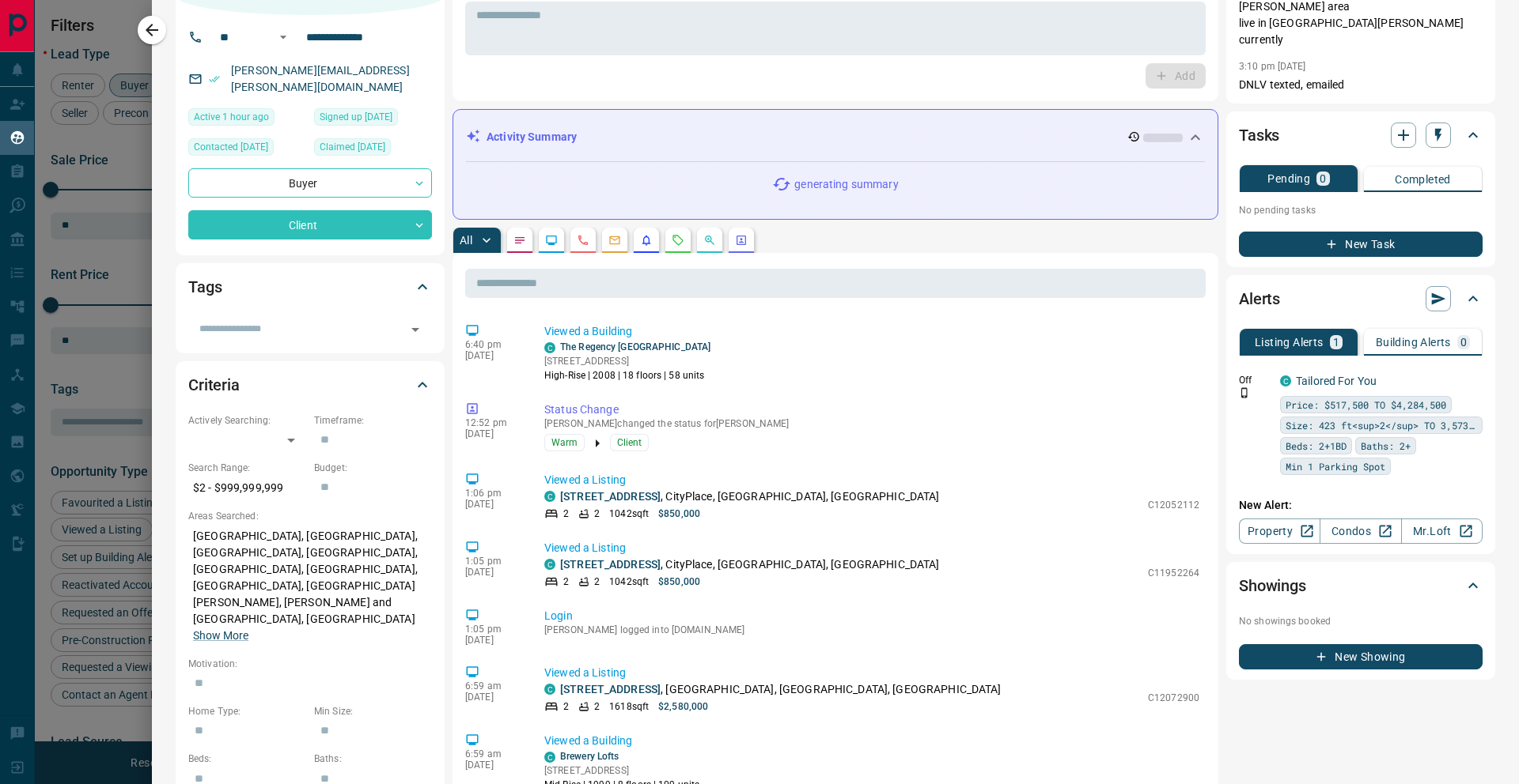
scroll to position [110, 0]
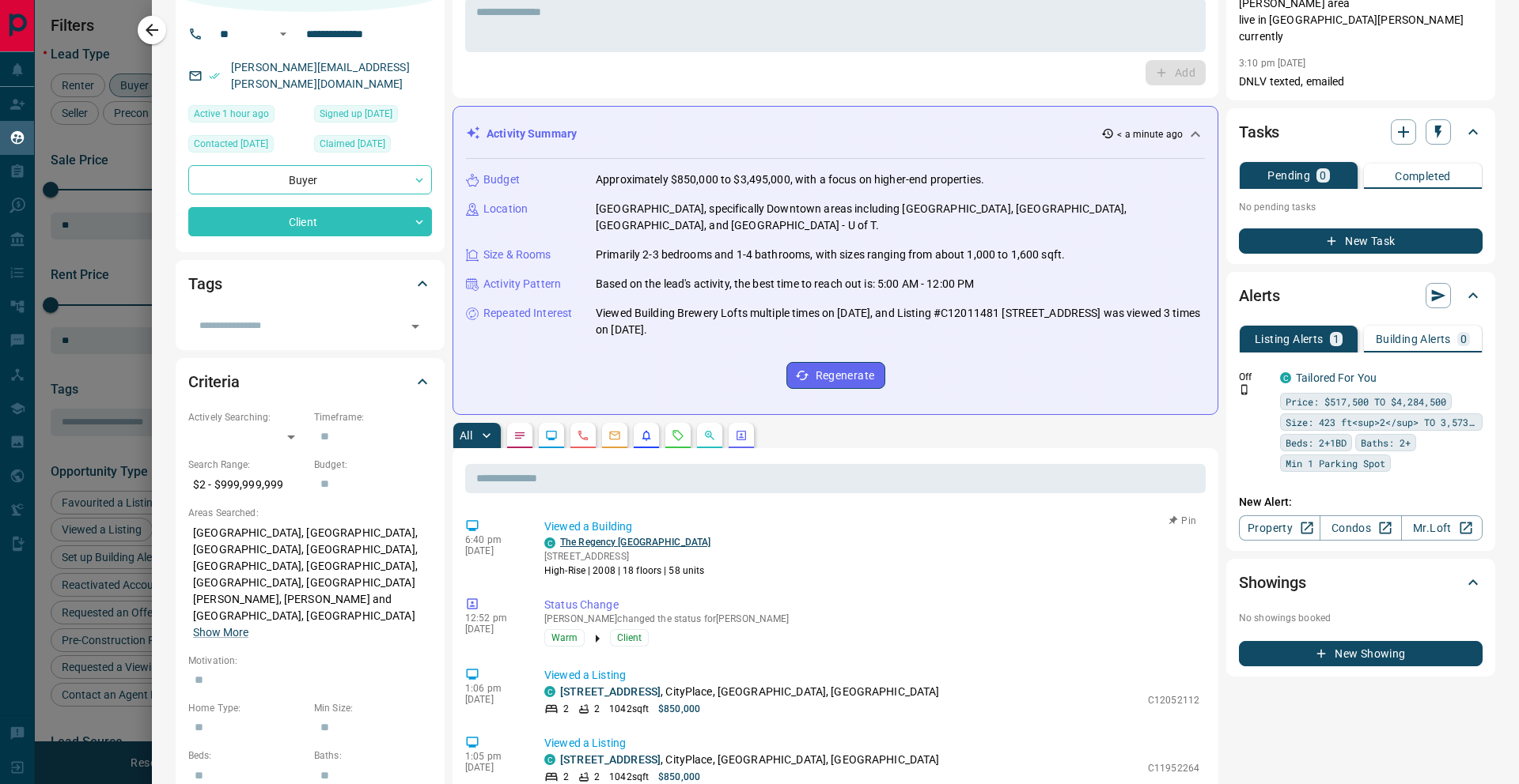
click at [590, 537] on link "The Regency [GEOGRAPHIC_DATA]" at bounding box center [635, 541] width 150 height 11
